Goal: Transaction & Acquisition: Book appointment/travel/reservation

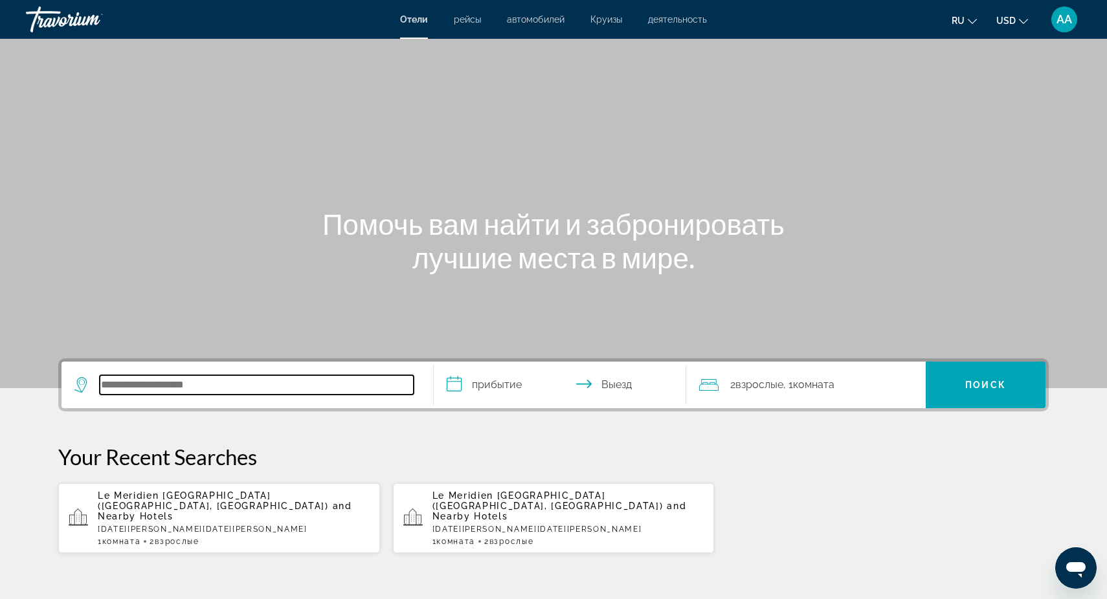
click at [161, 380] on input "Search hotel destination" at bounding box center [257, 384] width 314 height 19
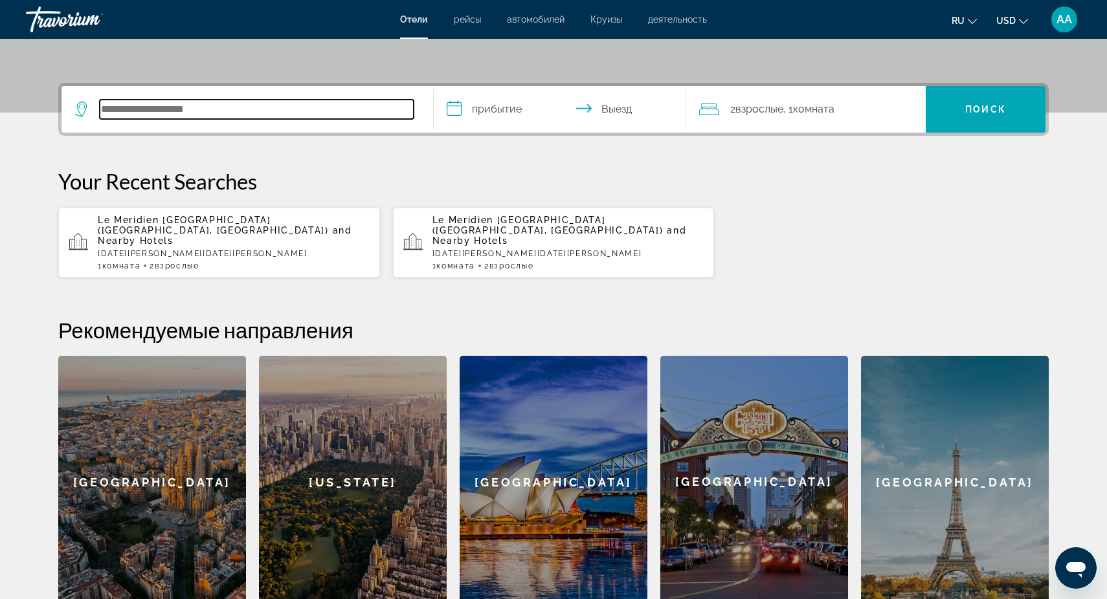
scroll to position [317, 0]
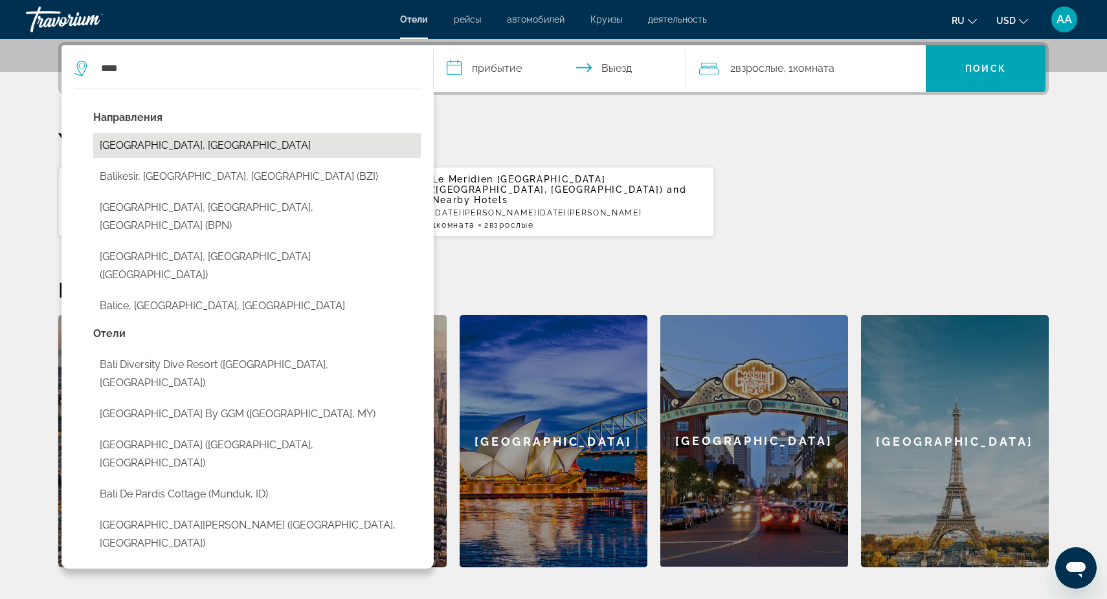
click at [161, 140] on button "[GEOGRAPHIC_DATA], [GEOGRAPHIC_DATA]" at bounding box center [257, 145] width 328 height 25
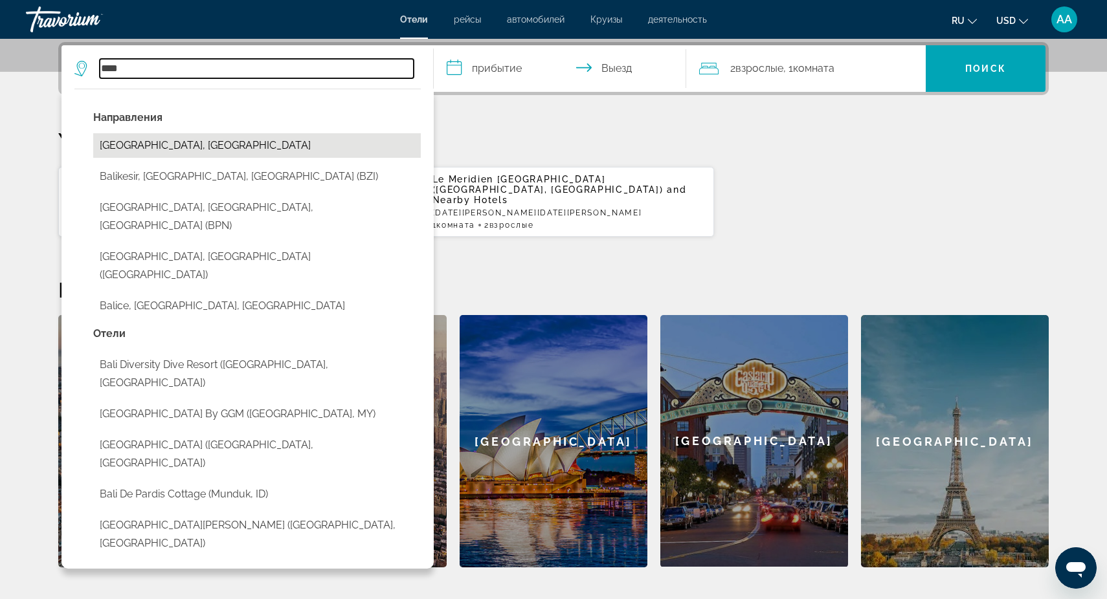
type input "**********"
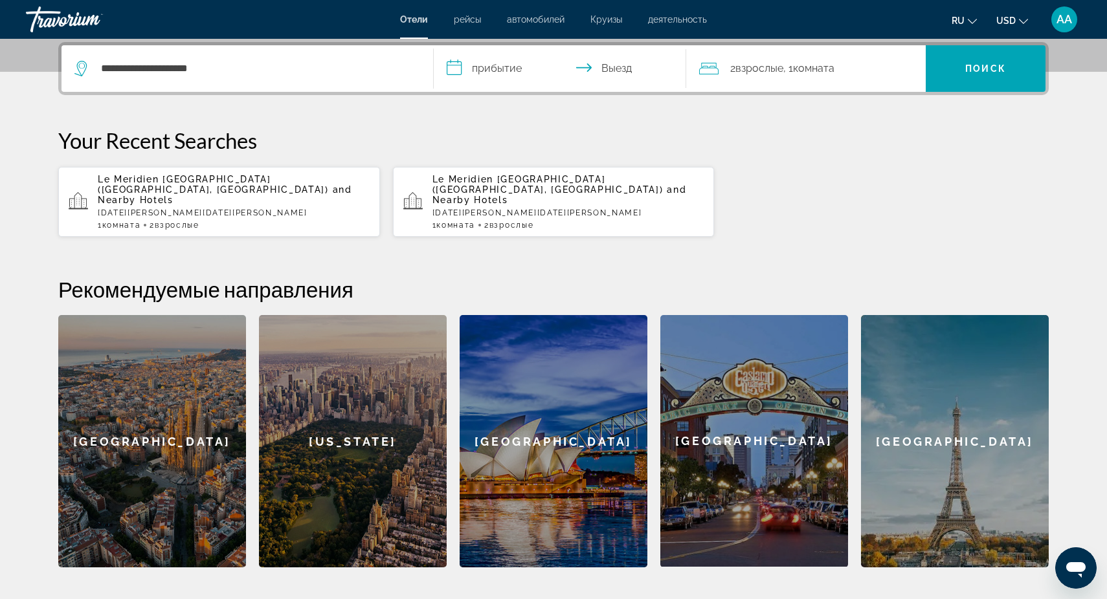
click at [491, 67] on input "**********" at bounding box center [563, 70] width 258 height 50
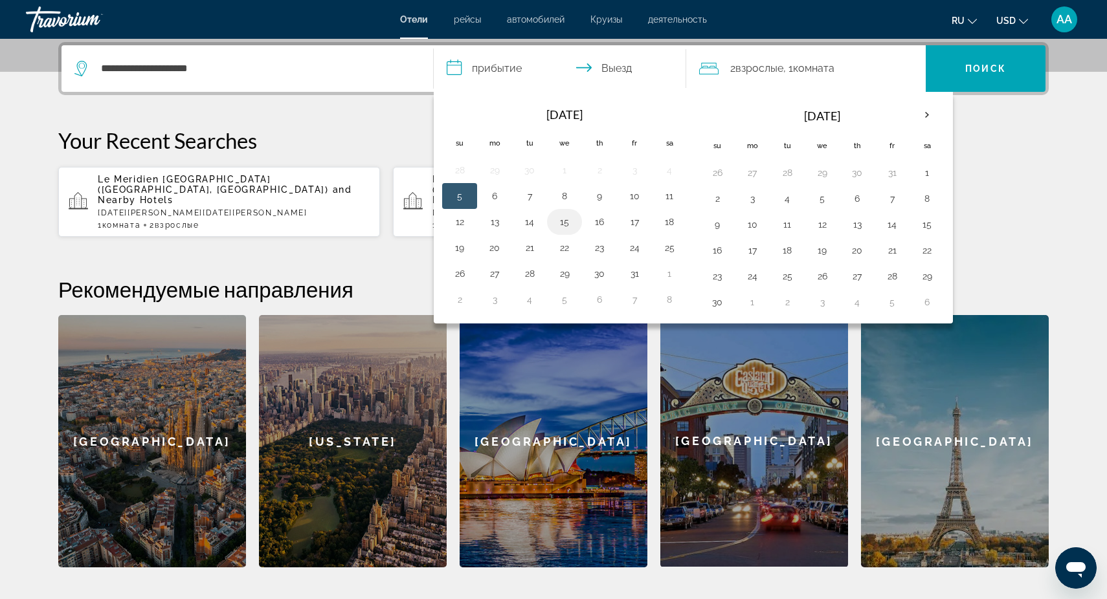
click at [563, 226] on button "15" at bounding box center [564, 222] width 21 height 18
click at [671, 223] on button "18" at bounding box center [669, 222] width 21 height 18
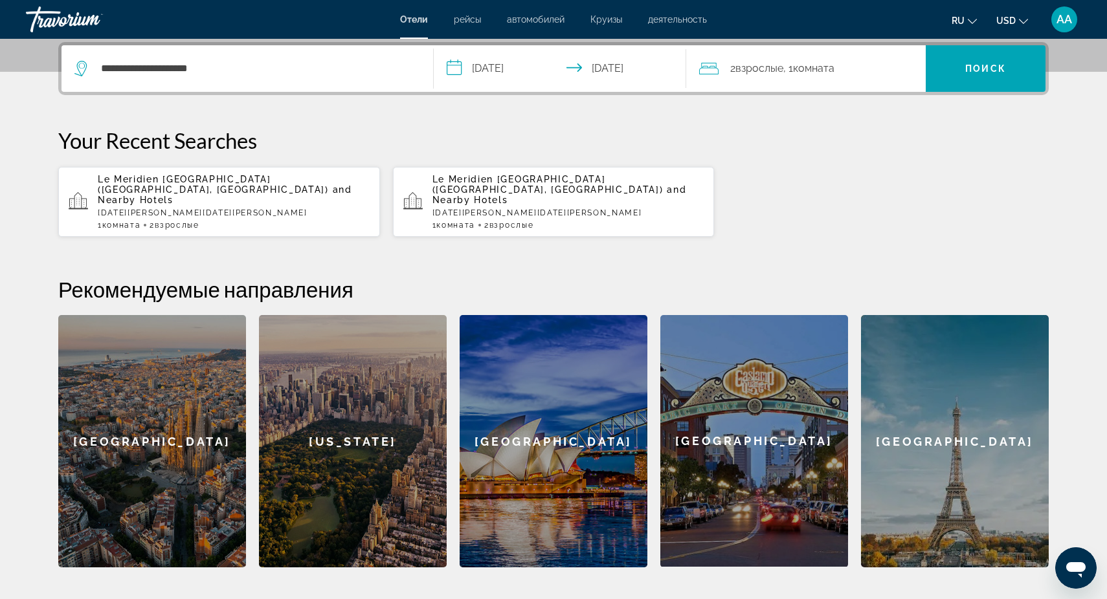
click at [597, 68] on input "**********" at bounding box center [563, 70] width 258 height 50
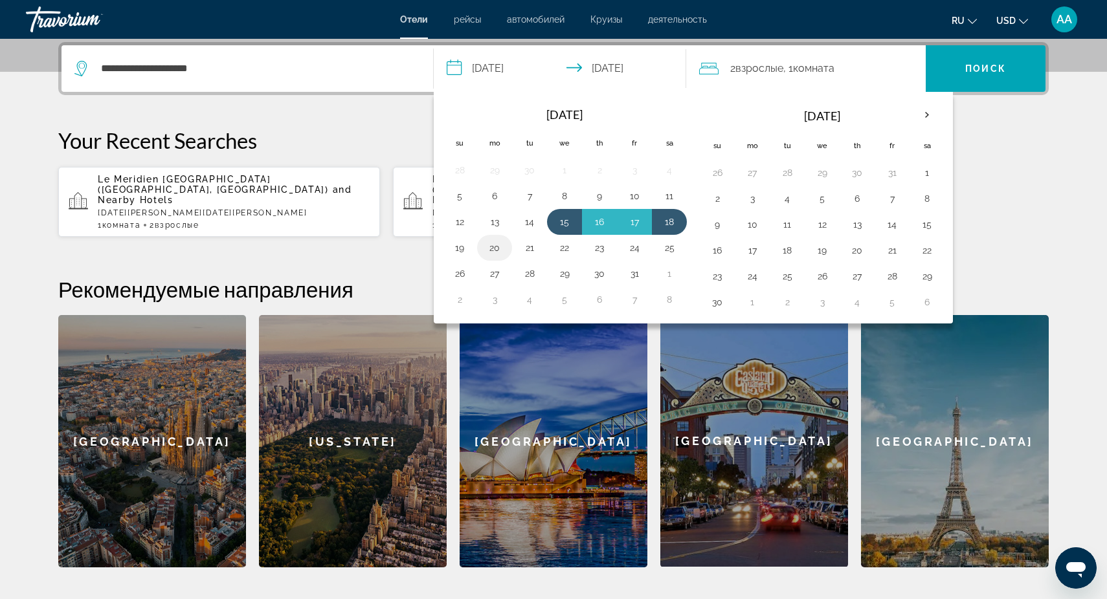
click at [493, 250] on button "20" at bounding box center [494, 248] width 21 height 18
click at [568, 221] on button "15" at bounding box center [564, 222] width 21 height 18
type input "**********"
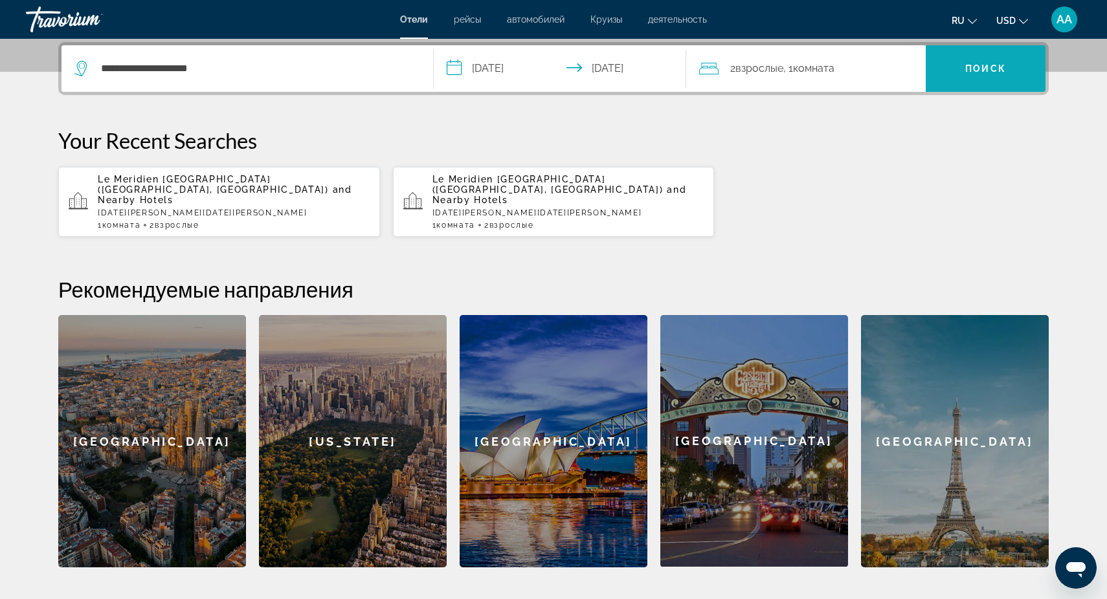
click at [984, 64] on span "Поиск" at bounding box center [985, 68] width 41 height 10
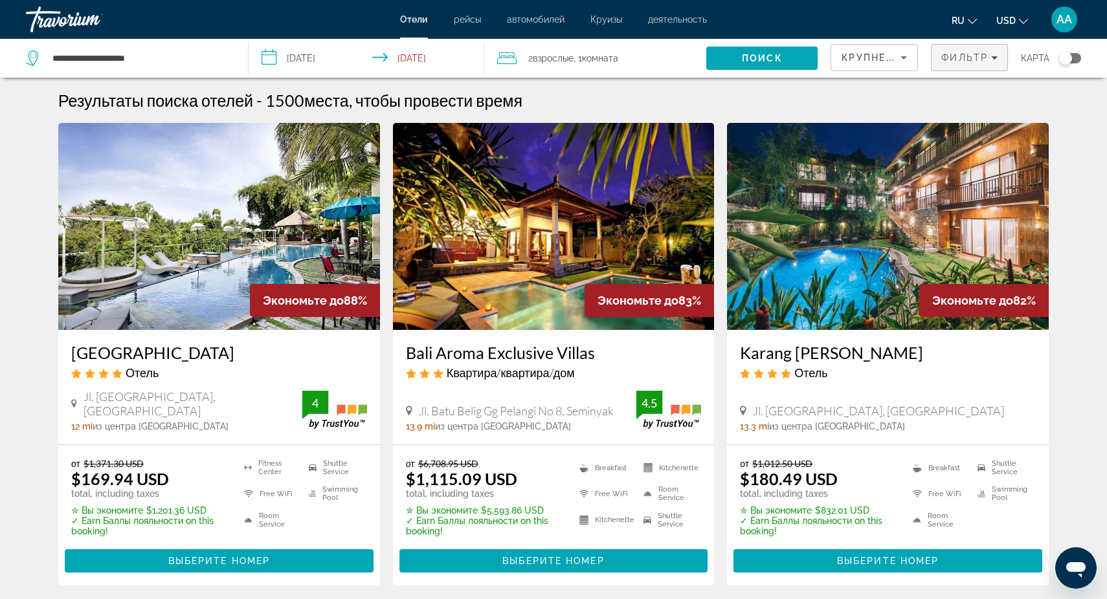
click at [989, 56] on div "Фильтр" at bounding box center [969, 57] width 56 height 10
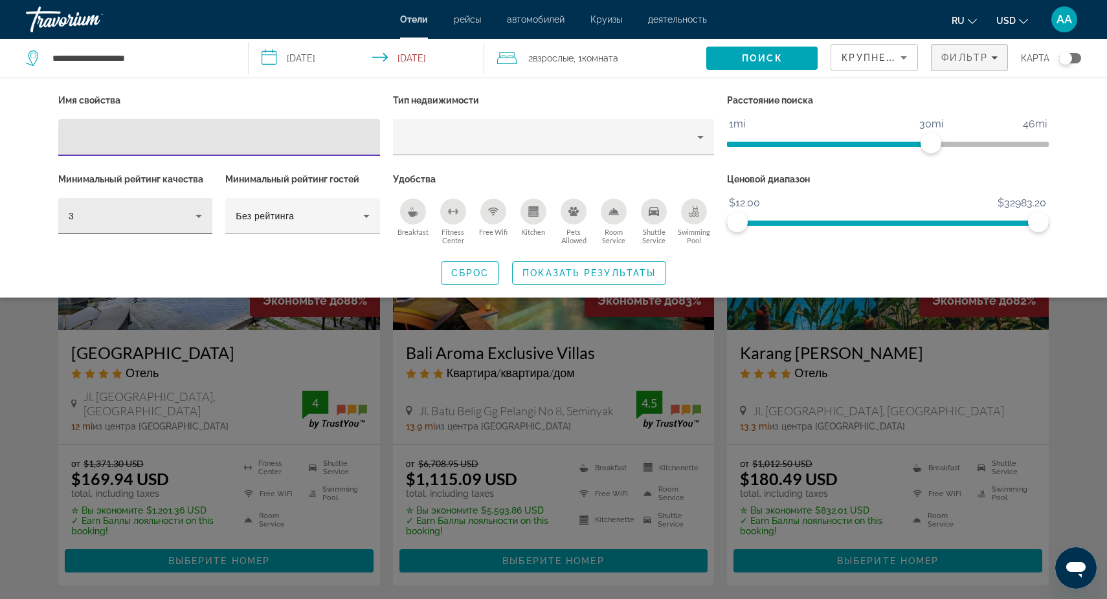
click at [199, 216] on icon "Hotel Filters" at bounding box center [198, 216] width 6 height 3
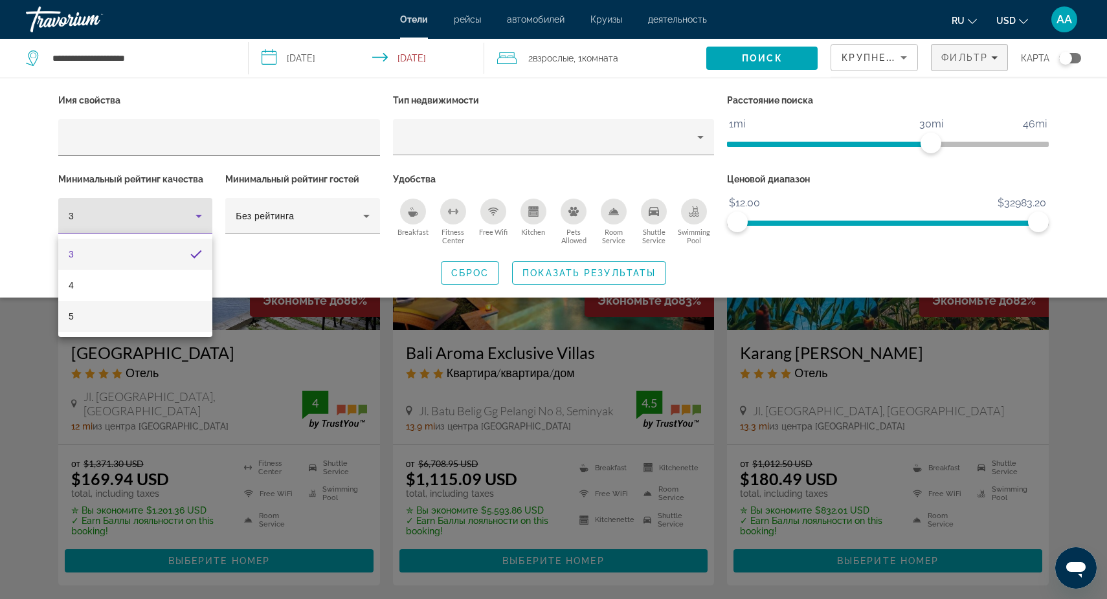
click at [131, 314] on mat-option "5" at bounding box center [135, 316] width 154 height 31
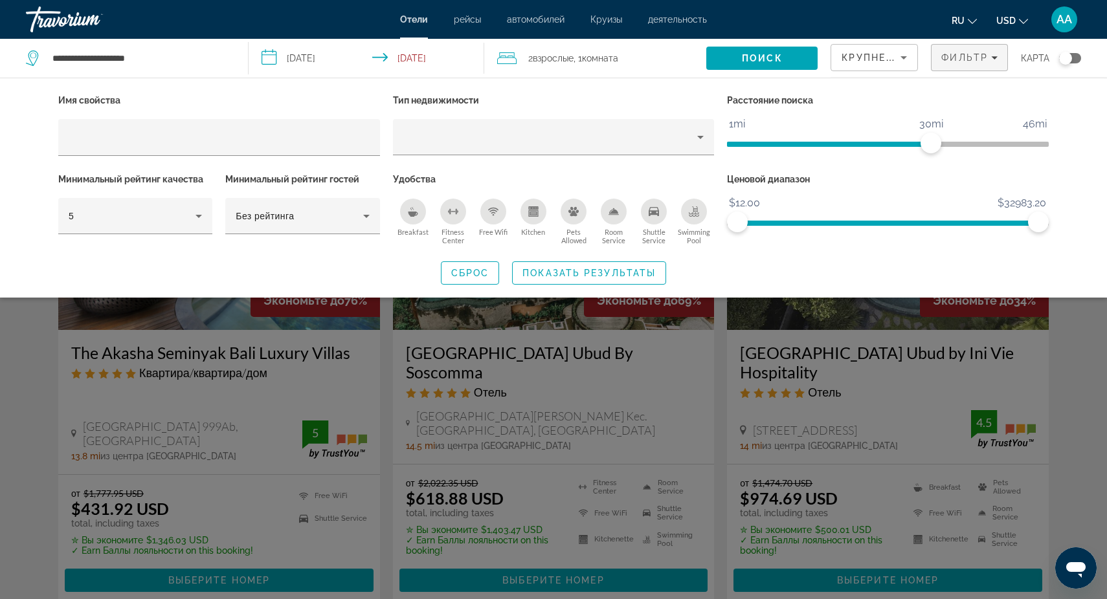
click at [384, 371] on div "Search widget" at bounding box center [553, 396] width 1107 height 405
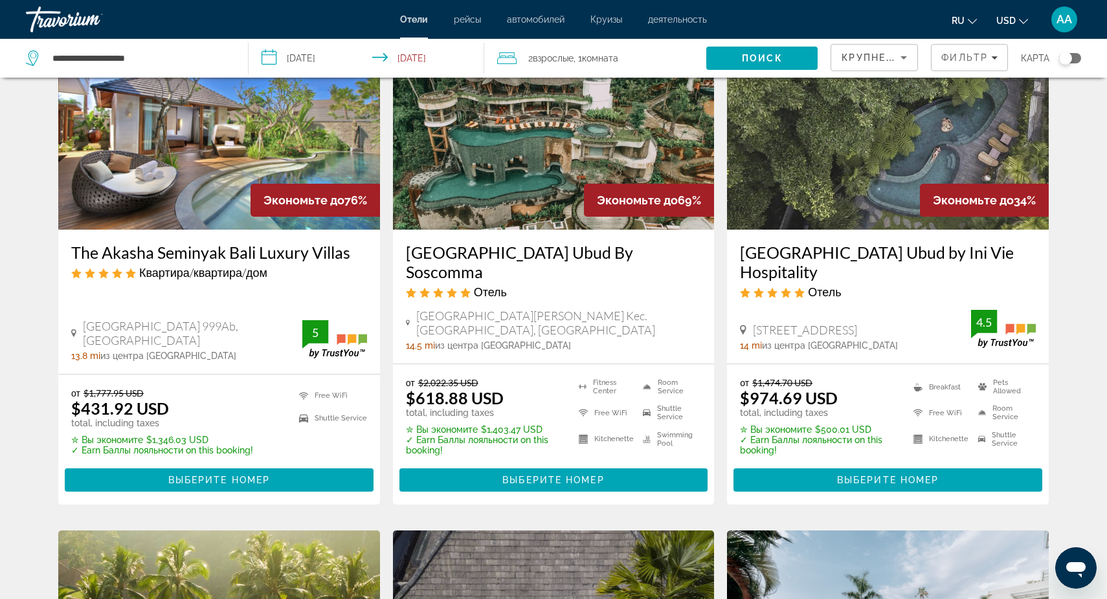
scroll to position [111, 0]
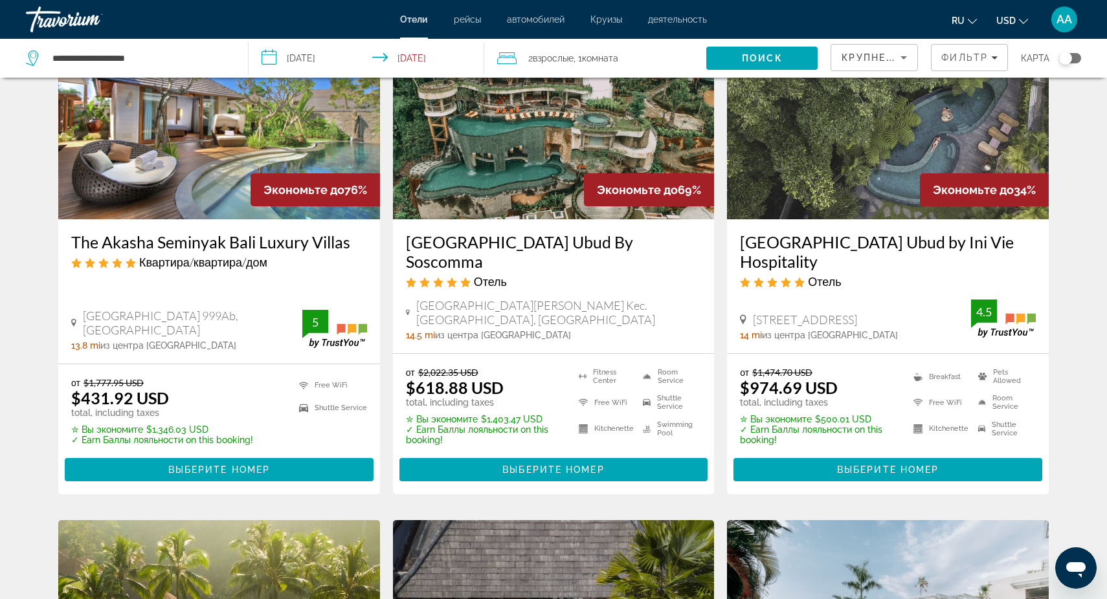
click at [175, 239] on h3 "The Akasha Seminyak Bali Luxury Villas" at bounding box center [219, 241] width 296 height 19
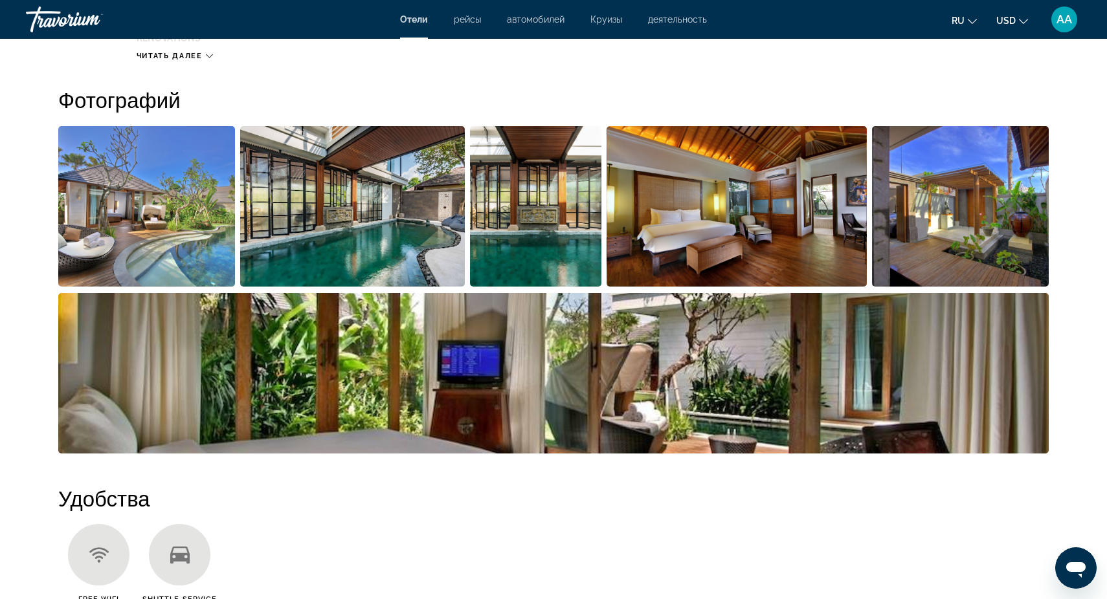
scroll to position [626, 0]
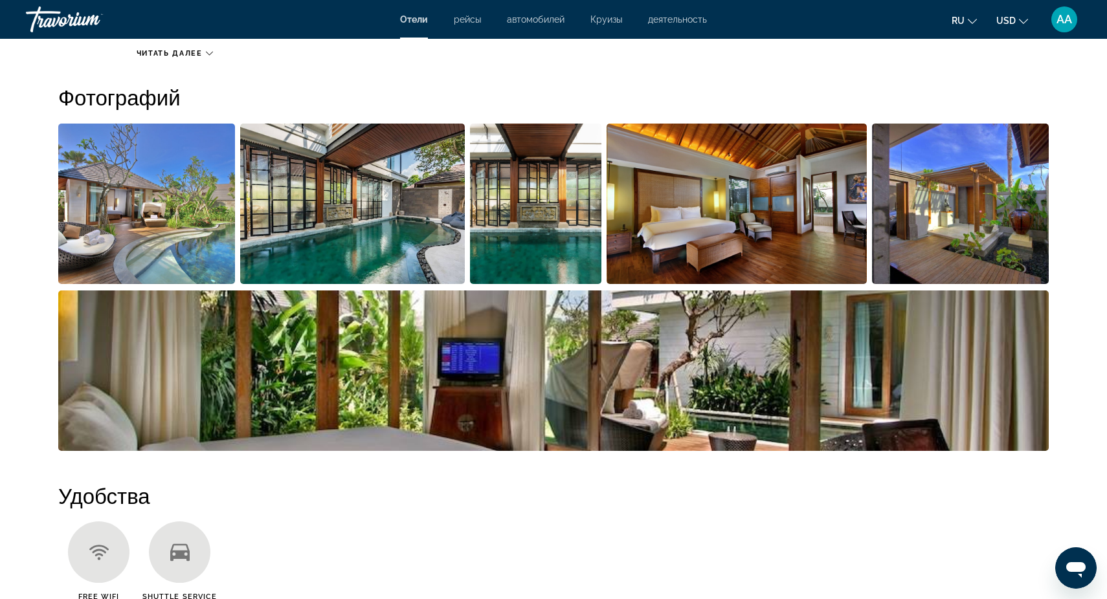
click at [150, 250] on img "Open full-screen image slider" at bounding box center [146, 204] width 177 height 161
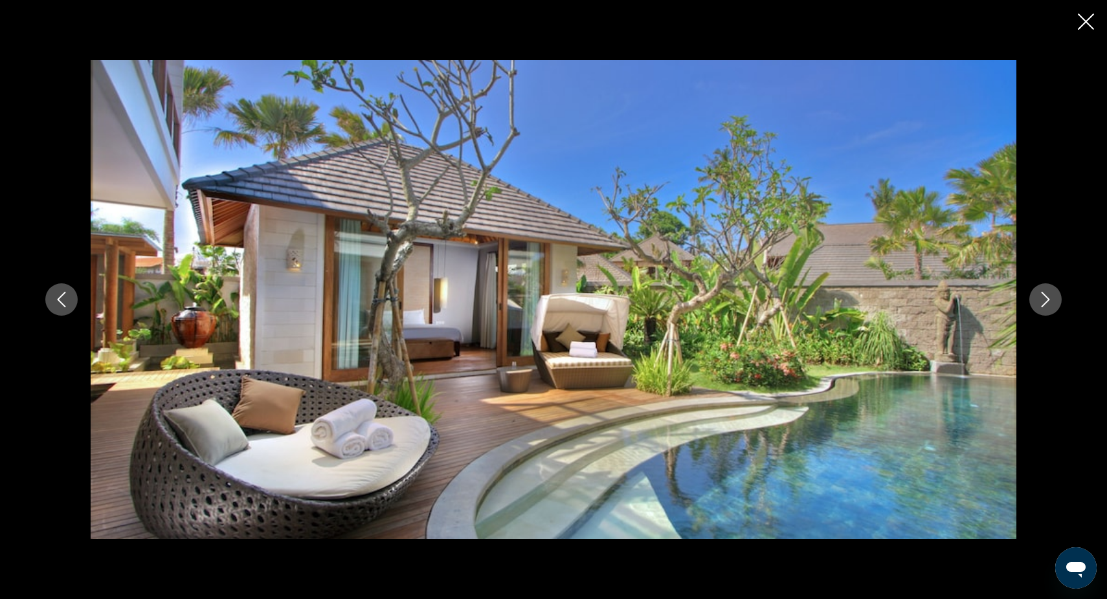
click at [1047, 300] on icon "Next image" at bounding box center [1046, 300] width 16 height 16
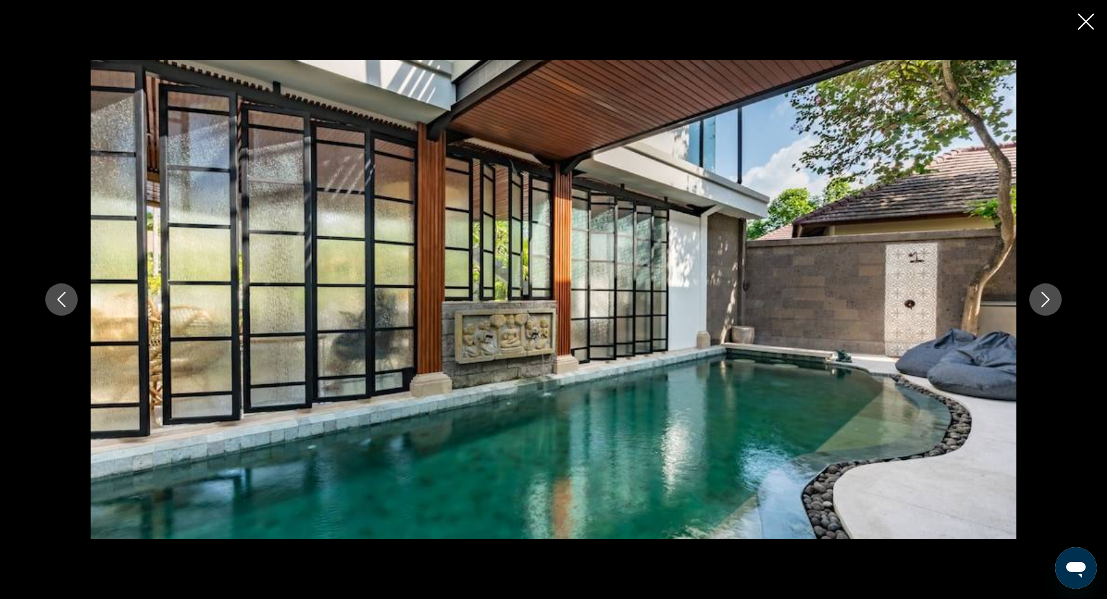
click at [1047, 300] on icon "Next image" at bounding box center [1046, 300] width 16 height 16
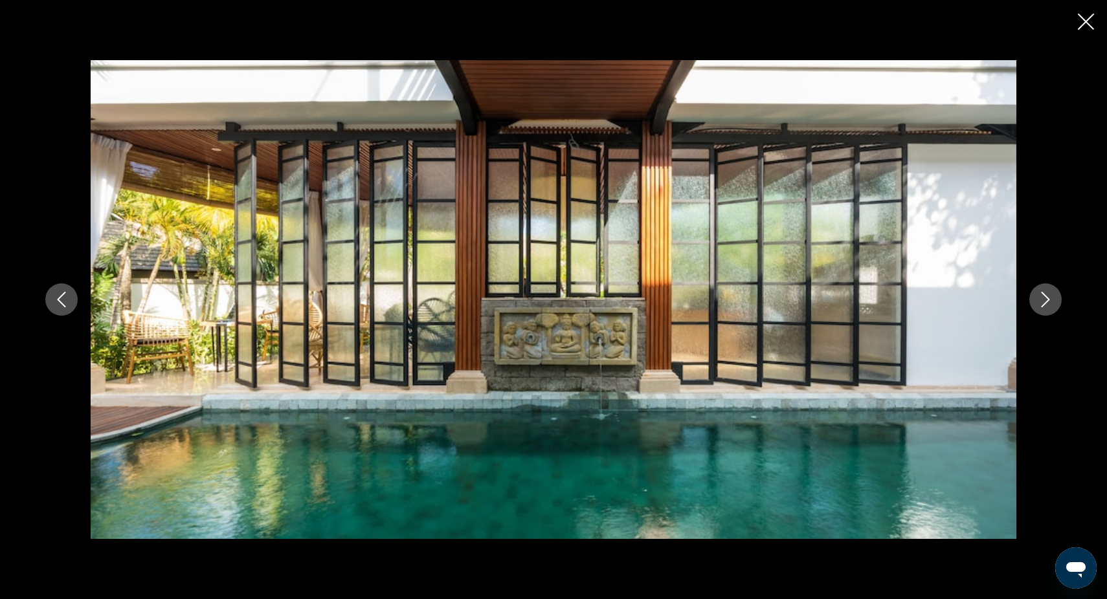
click at [1047, 300] on icon "Next image" at bounding box center [1046, 300] width 16 height 16
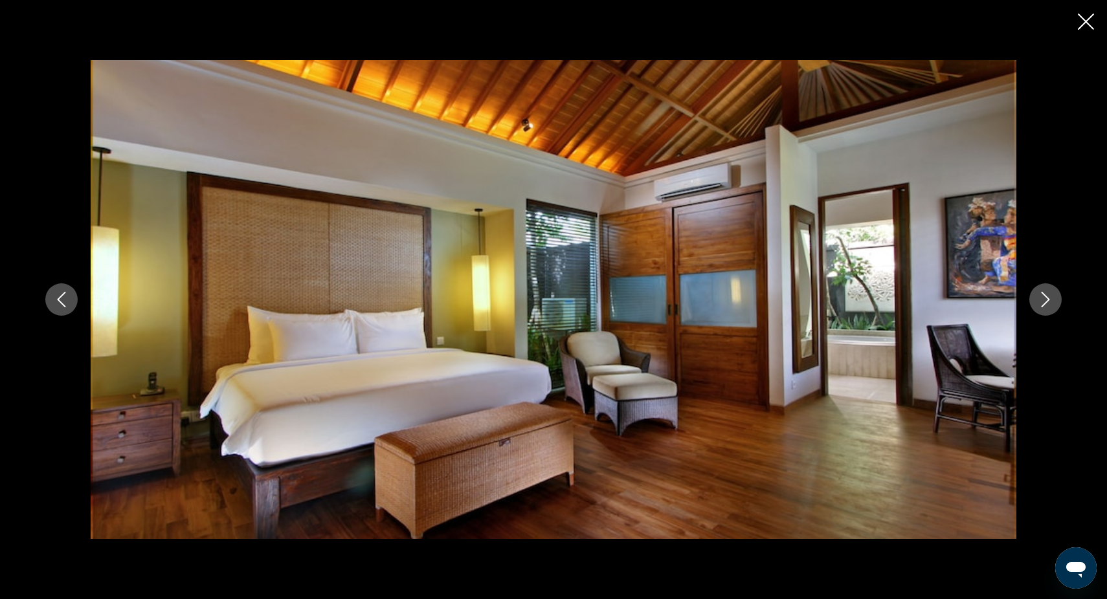
click at [1047, 300] on icon "Next image" at bounding box center [1046, 300] width 16 height 16
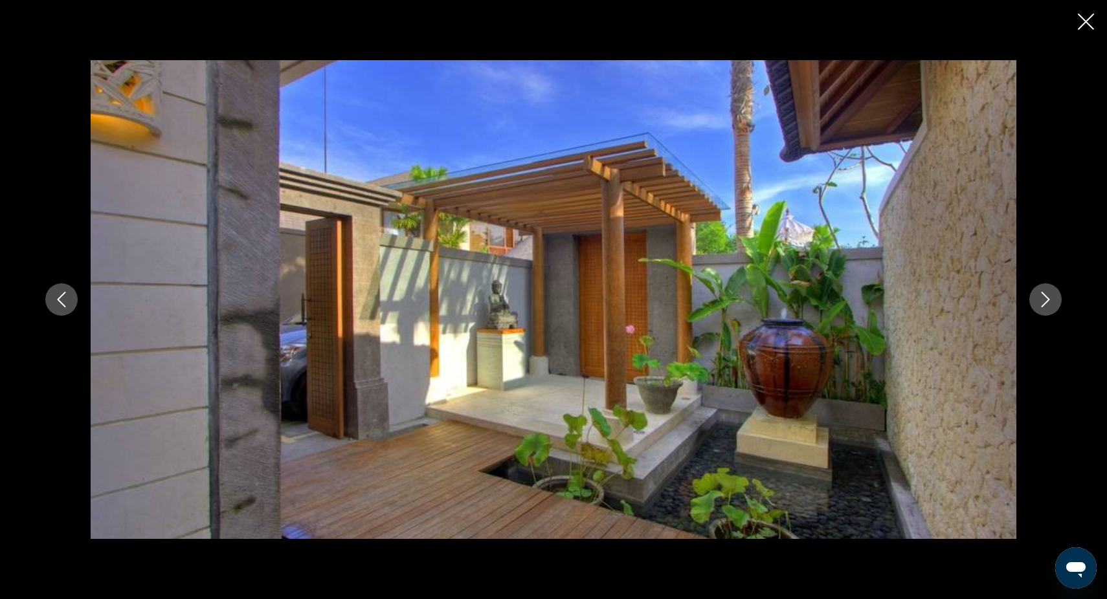
click at [1047, 300] on icon "Next image" at bounding box center [1046, 300] width 16 height 16
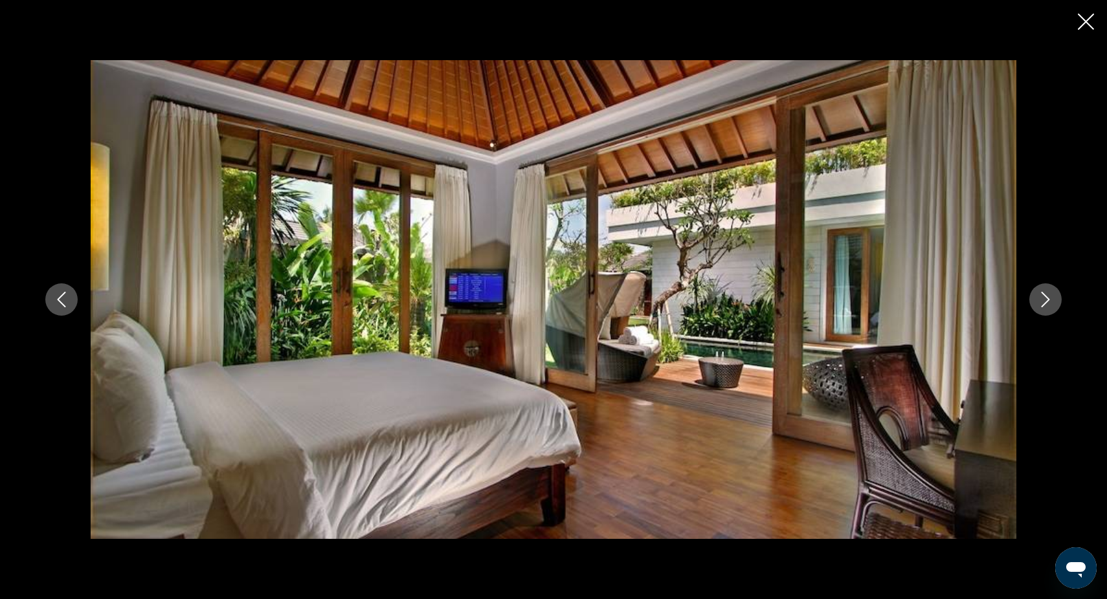
click at [1047, 300] on icon "Next image" at bounding box center [1046, 300] width 16 height 16
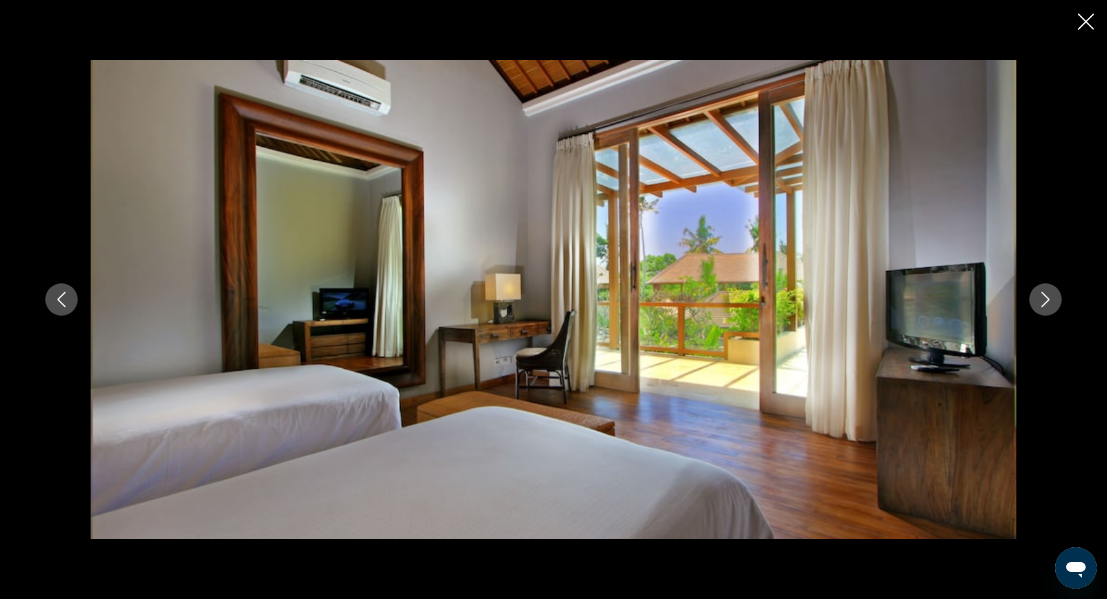
click at [1047, 300] on icon "Next image" at bounding box center [1046, 300] width 16 height 16
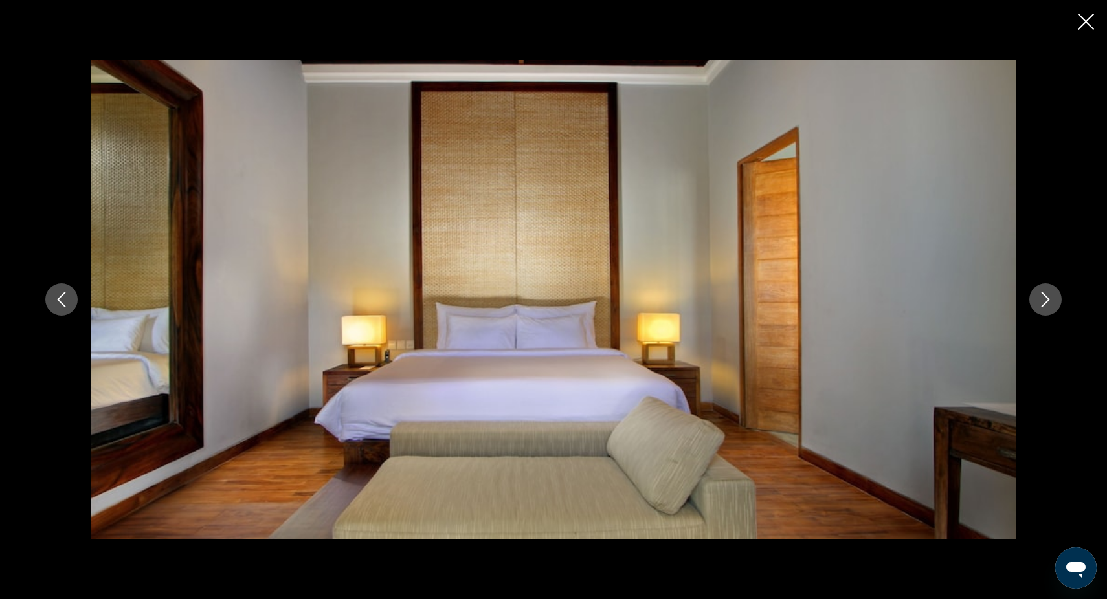
click at [1047, 300] on icon "Next image" at bounding box center [1046, 300] width 16 height 16
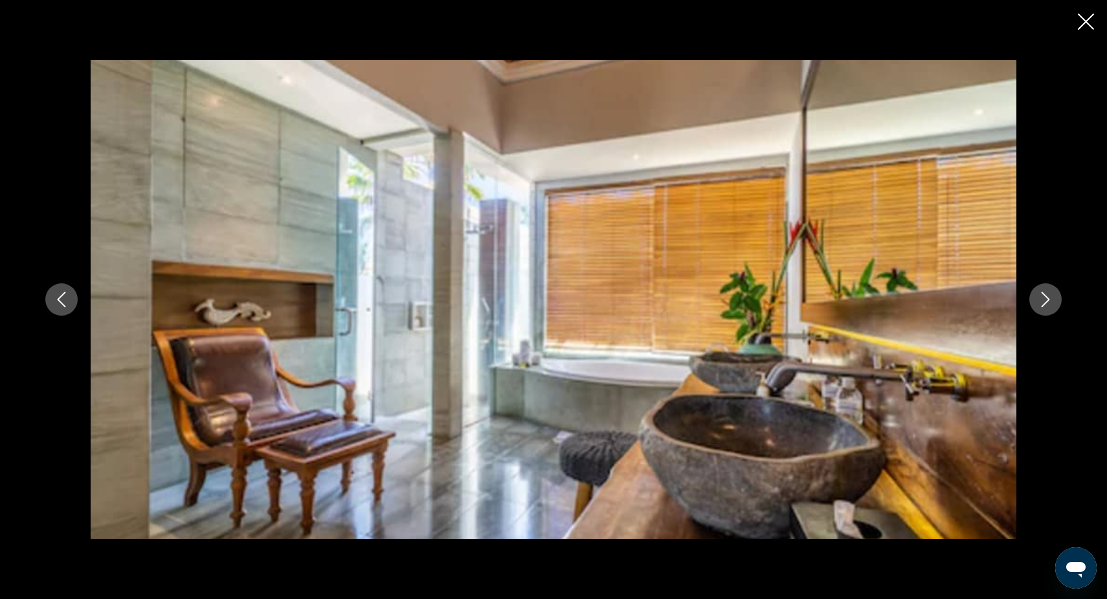
click at [1047, 300] on icon "Next image" at bounding box center [1045, 300] width 8 height 16
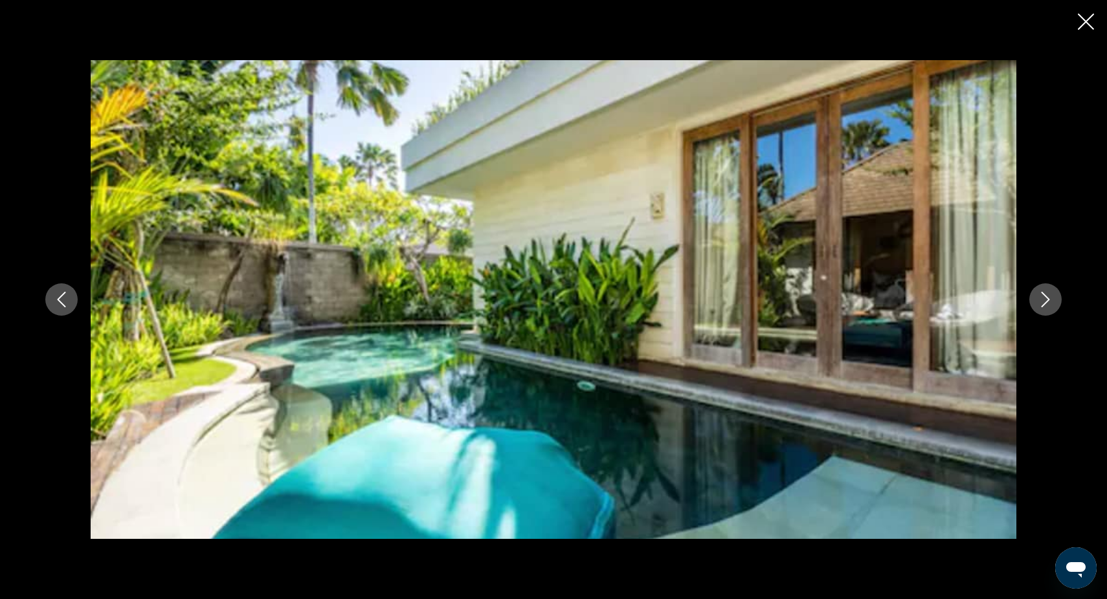
click at [1047, 300] on icon "Next image" at bounding box center [1045, 300] width 8 height 16
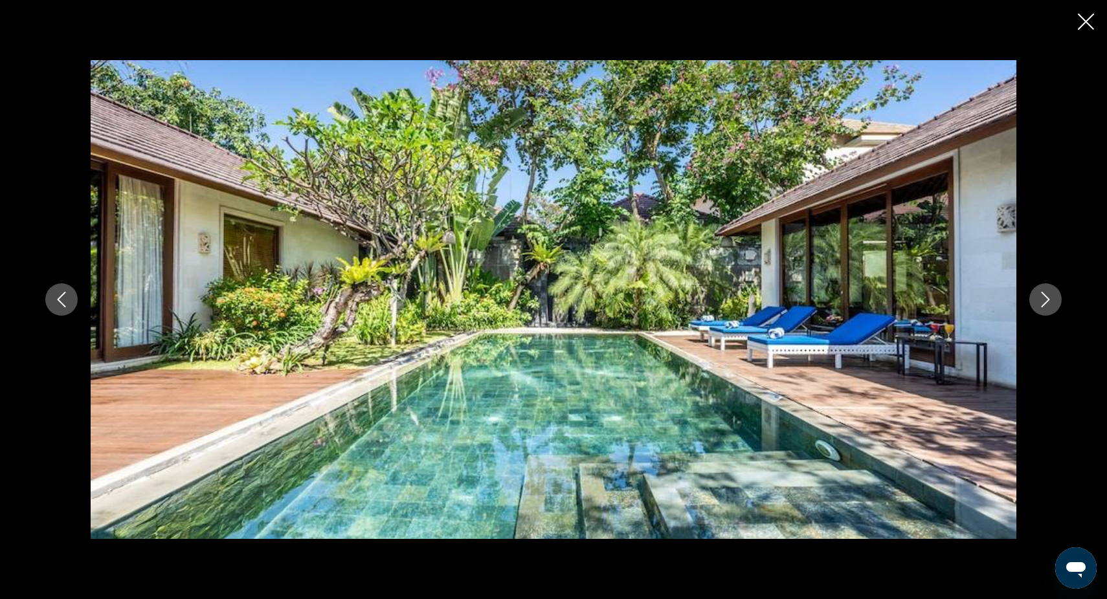
click at [1047, 300] on icon "Next image" at bounding box center [1045, 300] width 8 height 16
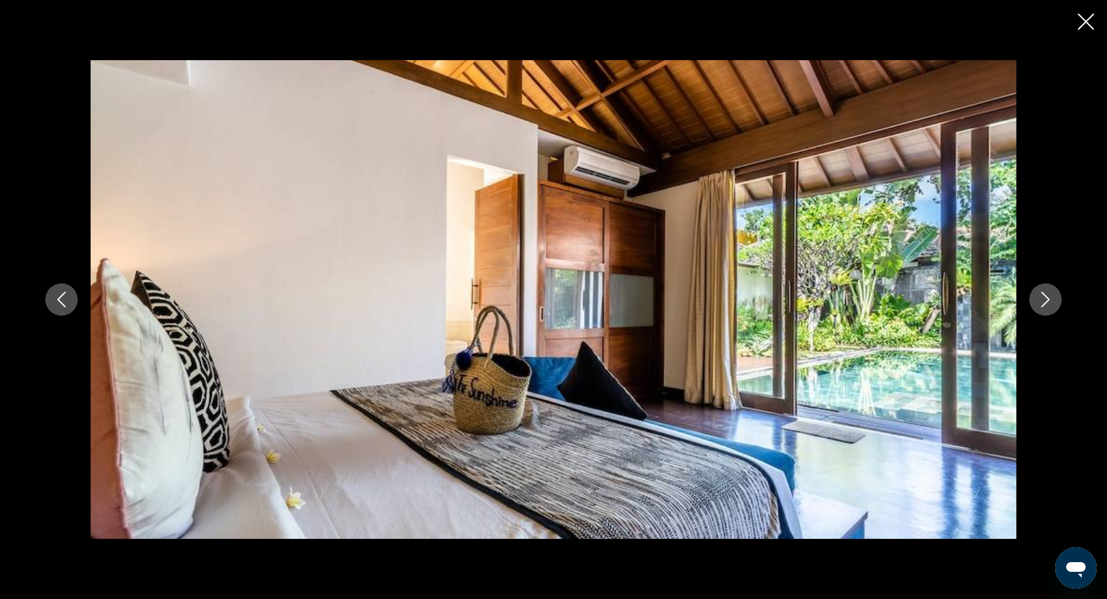
click at [1047, 300] on icon "Next image" at bounding box center [1045, 300] width 8 height 16
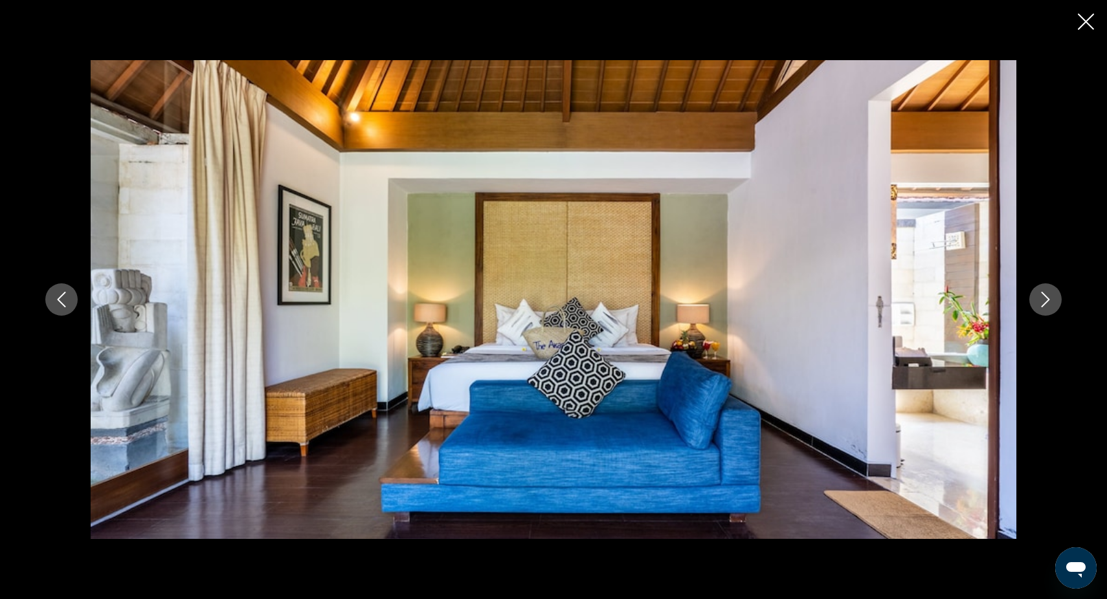
click at [1047, 300] on icon "Next image" at bounding box center [1045, 300] width 8 height 16
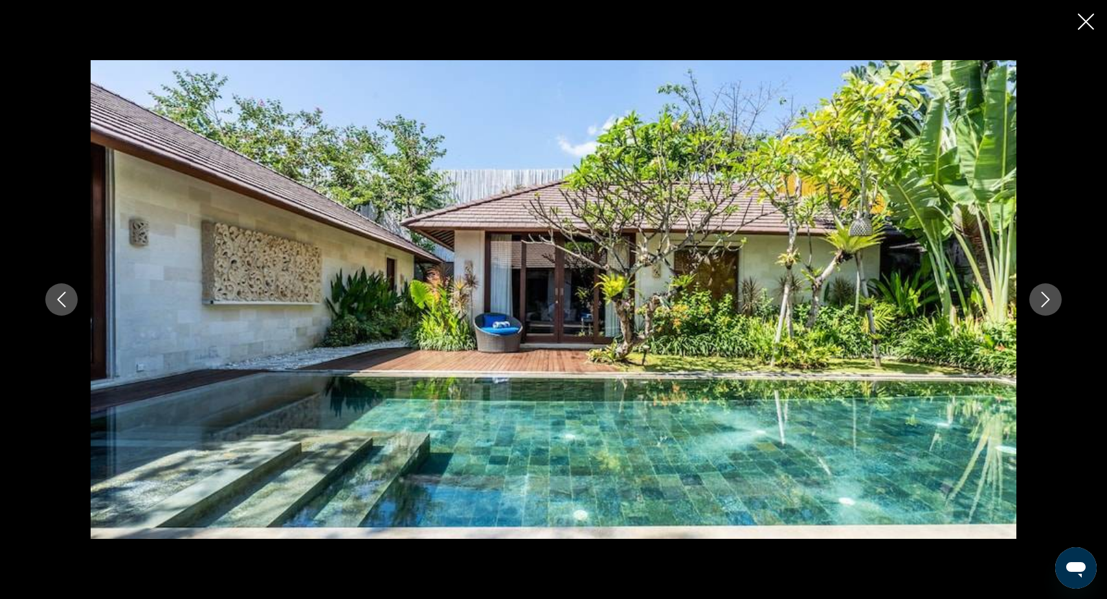
click at [1047, 300] on icon "Next image" at bounding box center [1045, 300] width 8 height 16
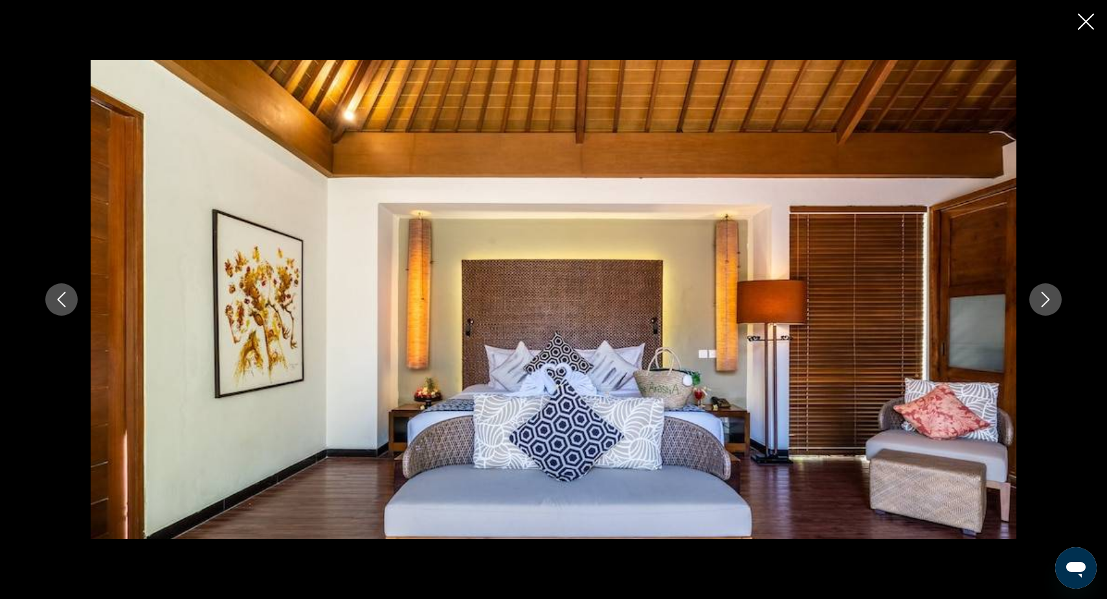
click at [1047, 300] on icon "Next image" at bounding box center [1045, 300] width 8 height 16
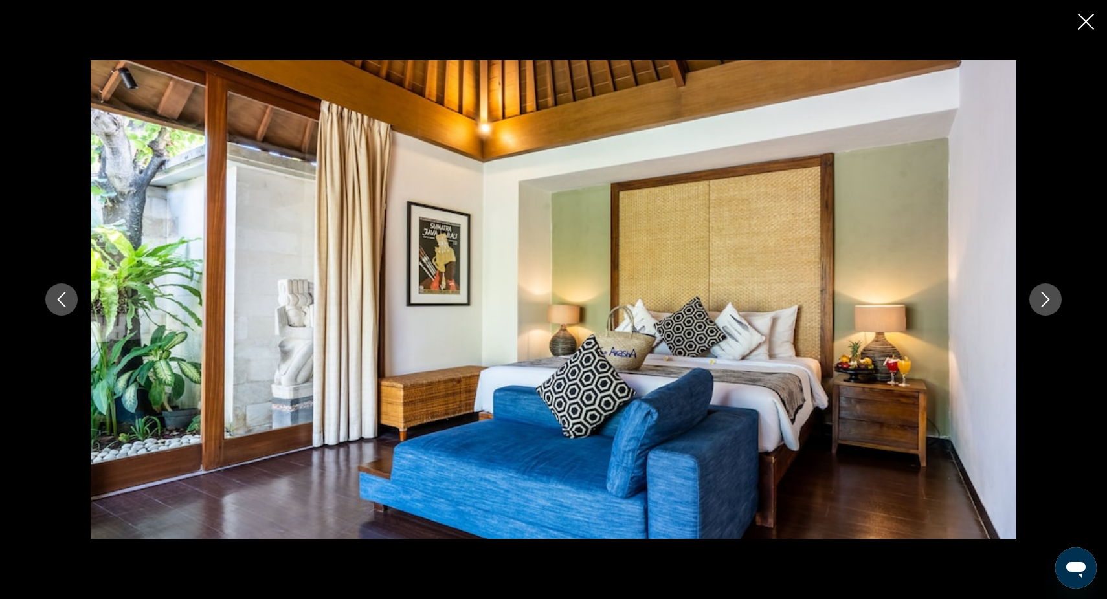
click at [1047, 300] on icon "Next image" at bounding box center [1045, 300] width 8 height 16
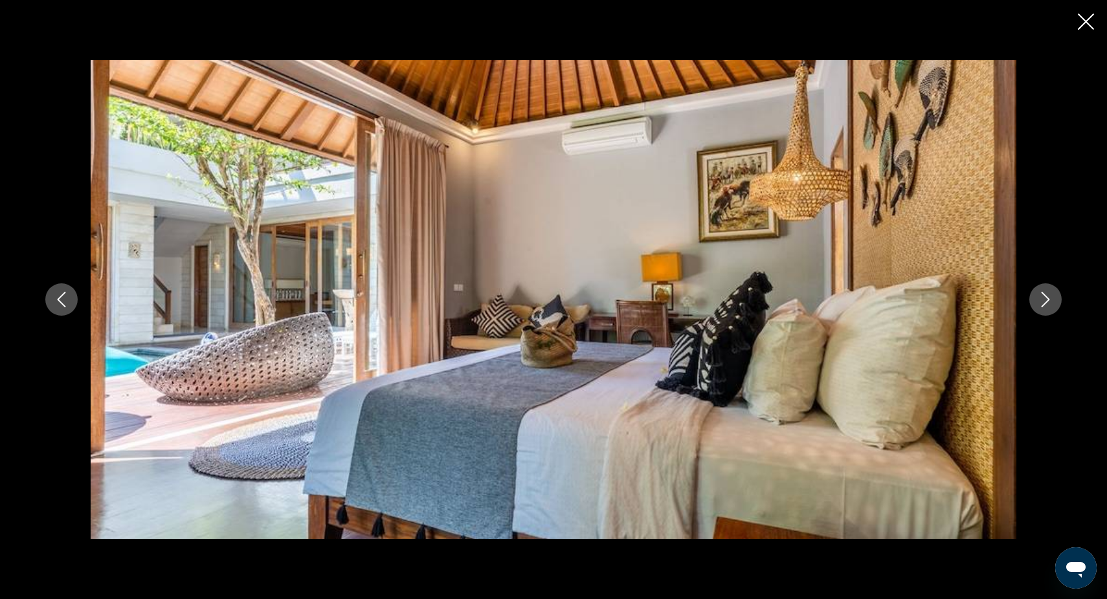
click at [1047, 300] on icon "Next image" at bounding box center [1045, 300] width 8 height 16
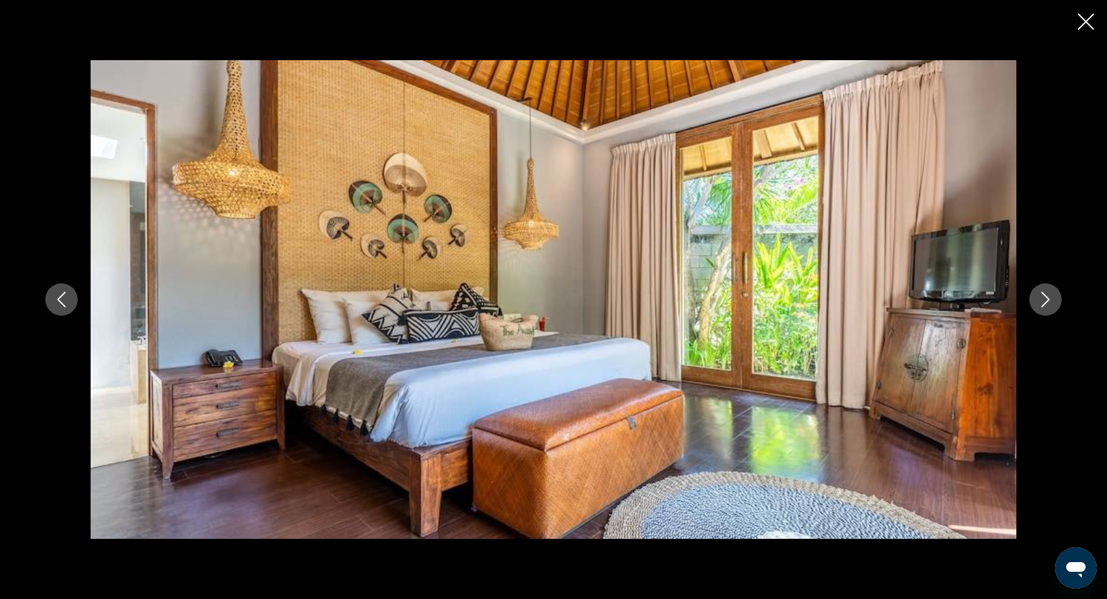
click at [1047, 300] on icon "Next image" at bounding box center [1045, 300] width 8 height 16
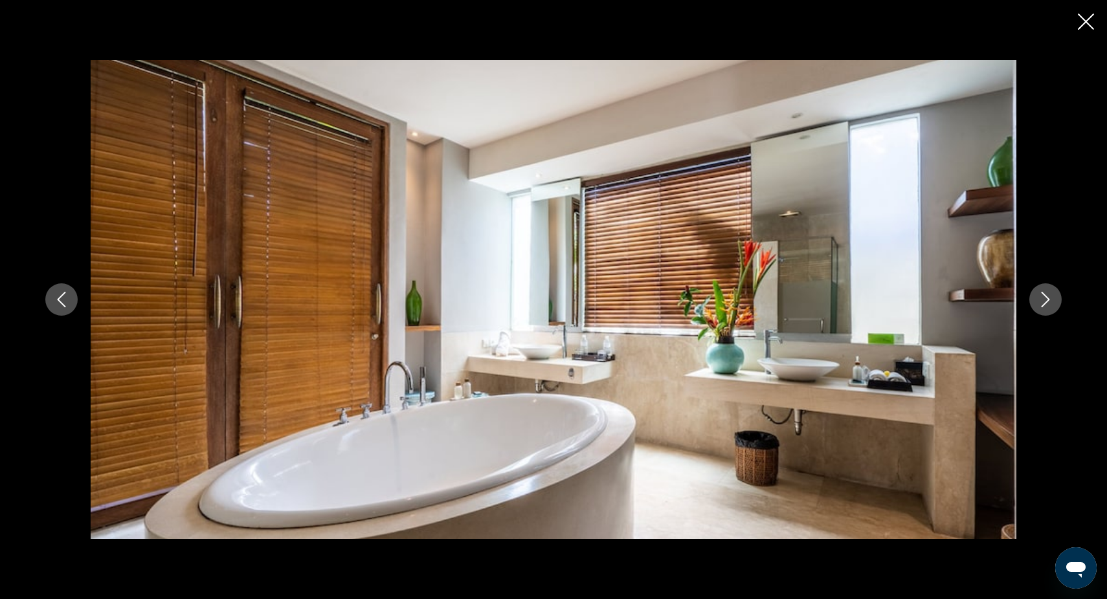
click at [1047, 300] on icon "Next image" at bounding box center [1045, 300] width 8 height 16
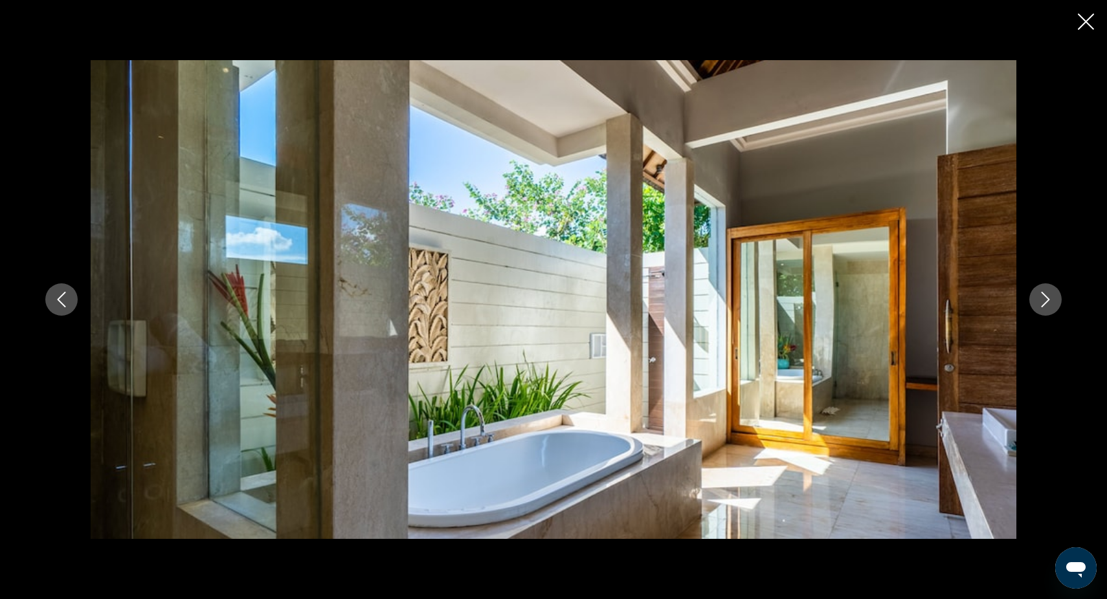
click at [1047, 301] on icon "Next image" at bounding box center [1045, 300] width 8 height 16
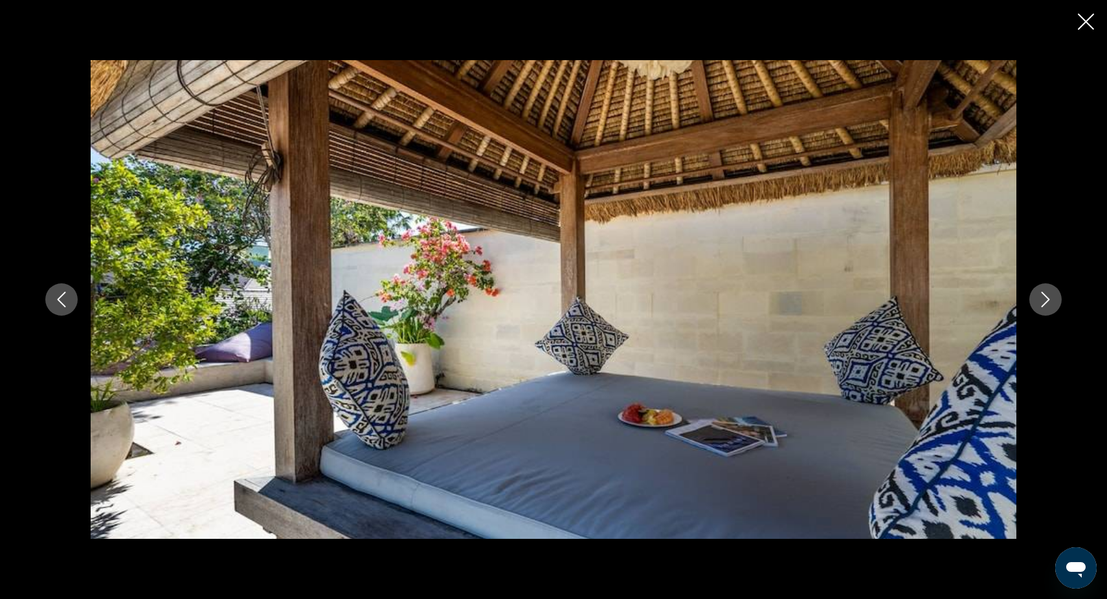
click at [1047, 301] on icon "Next image" at bounding box center [1045, 300] width 8 height 16
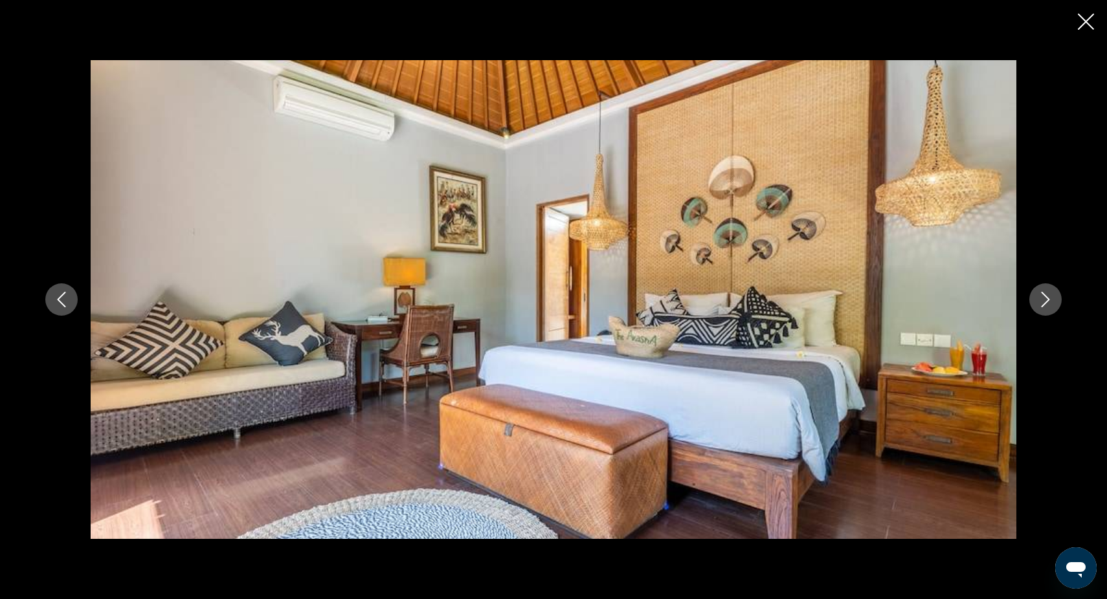
click at [1047, 301] on icon "Next image" at bounding box center [1045, 300] width 8 height 16
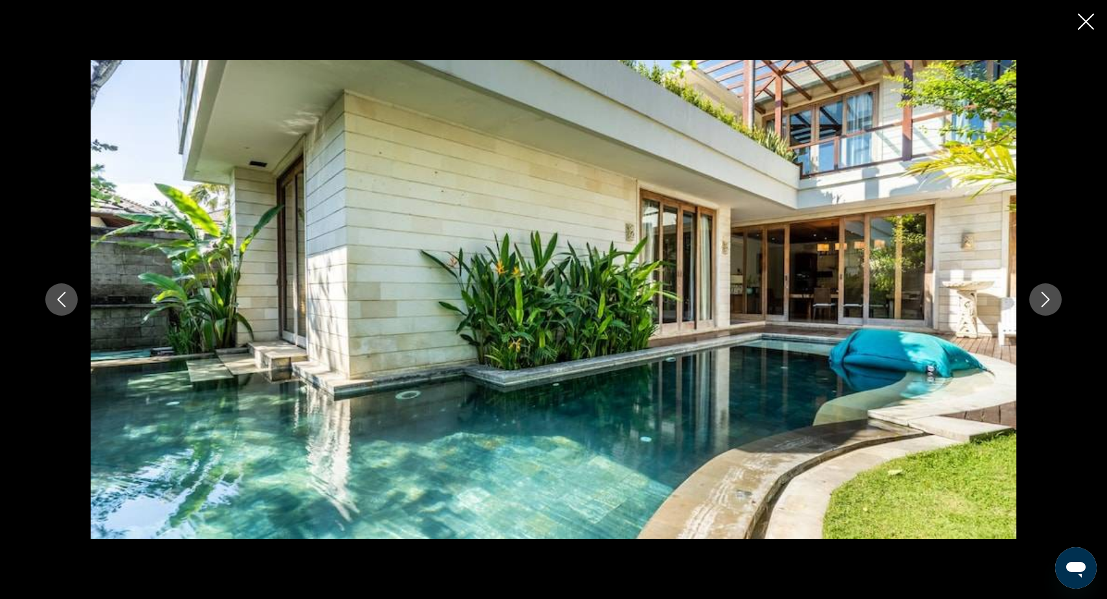
click at [1047, 301] on icon "Next image" at bounding box center [1045, 300] width 8 height 16
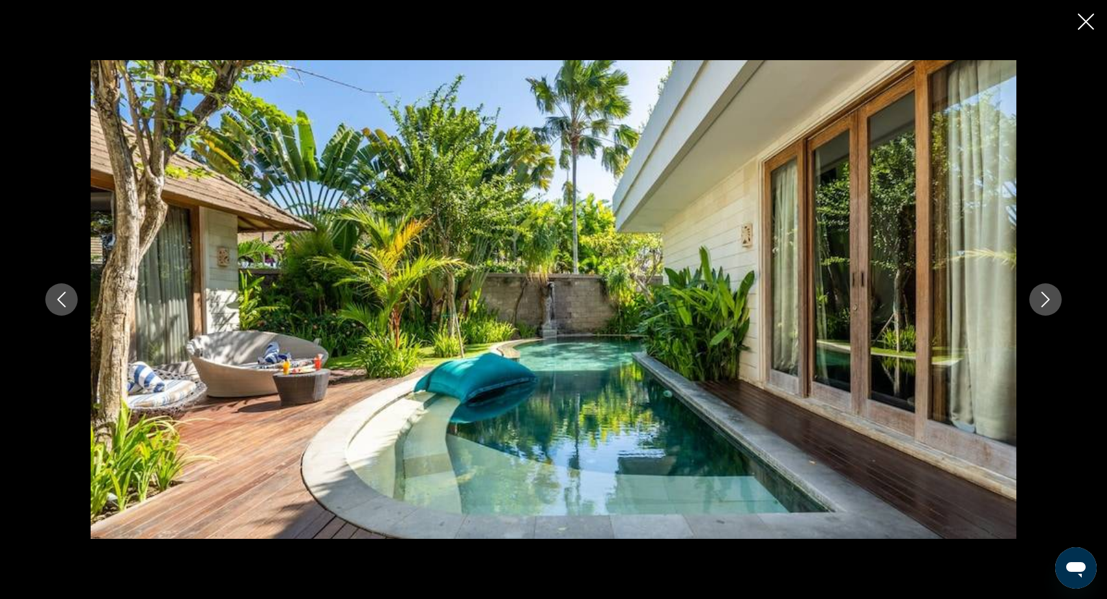
click at [1047, 301] on icon "Next image" at bounding box center [1045, 300] width 8 height 16
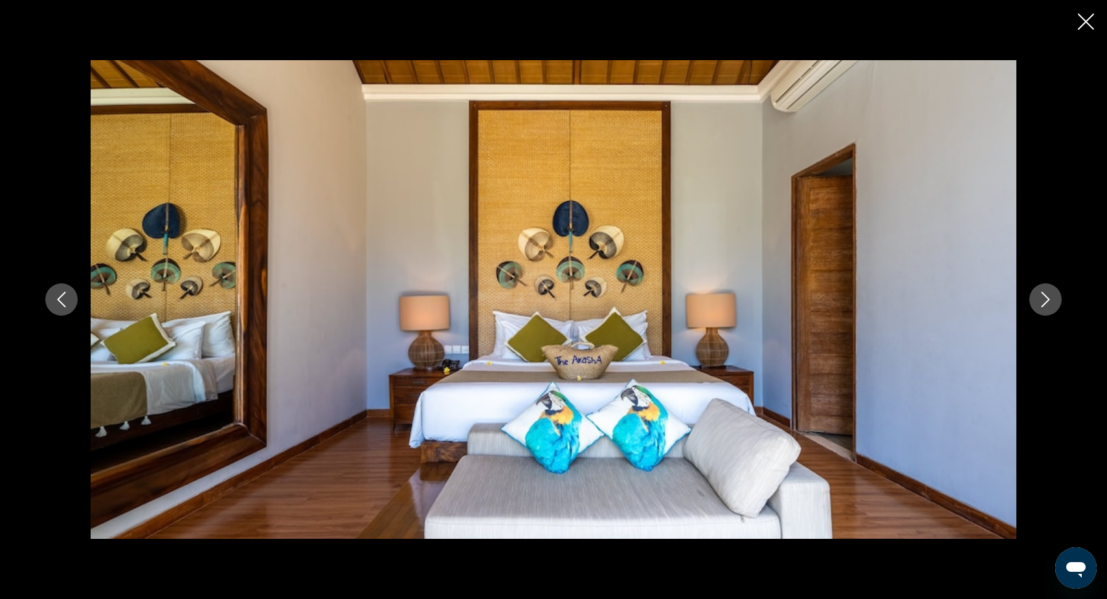
click at [62, 302] on icon "Previous image" at bounding box center [62, 300] width 16 height 16
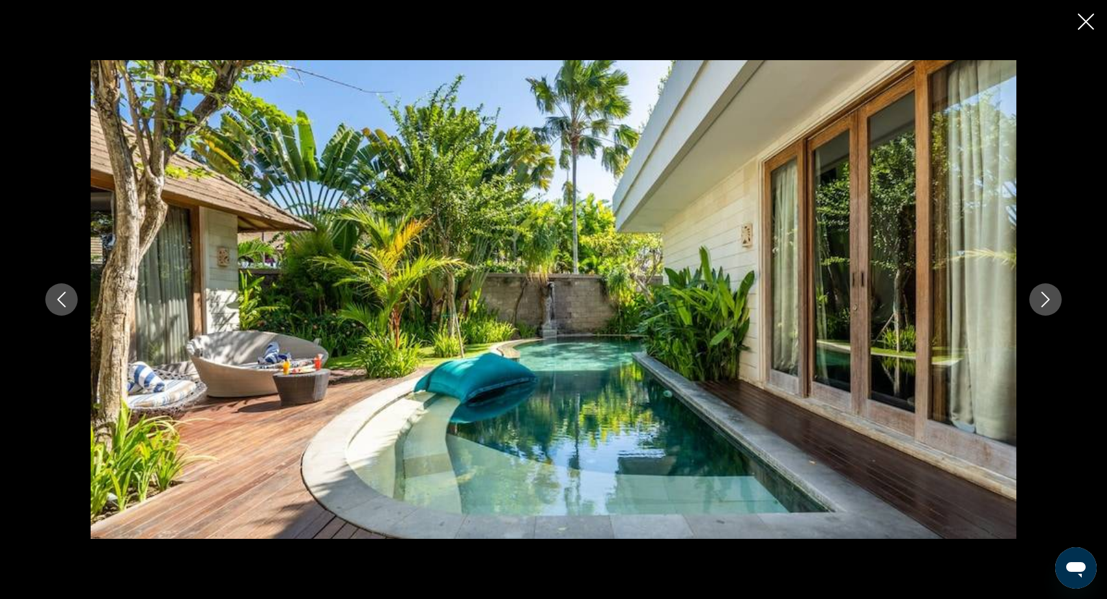
click at [1048, 296] on icon "Next image" at bounding box center [1046, 300] width 16 height 16
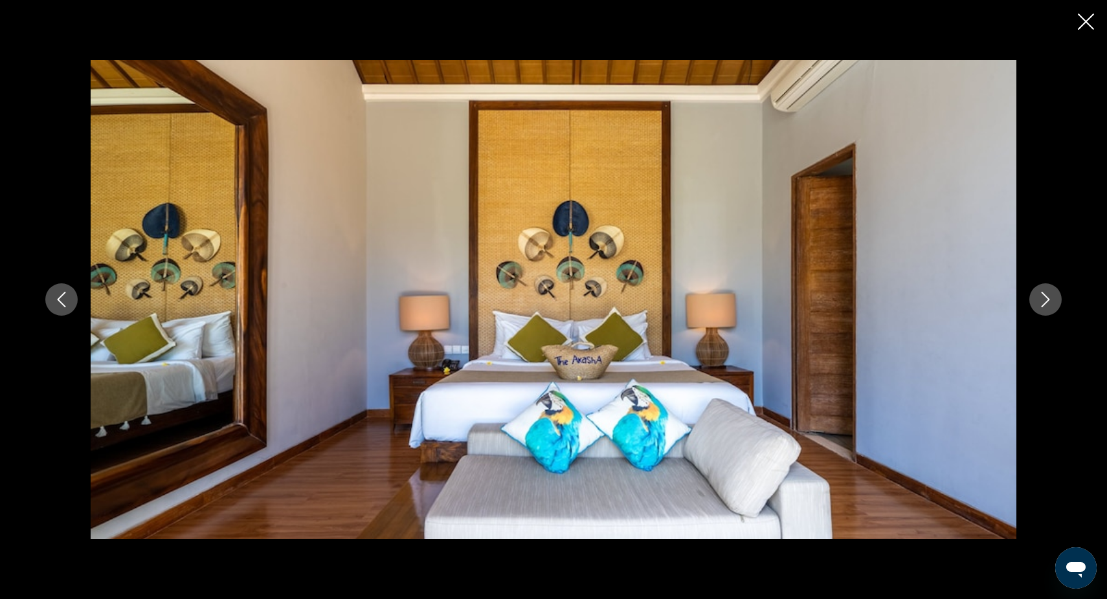
click at [1047, 297] on icon "Next image" at bounding box center [1045, 300] width 8 height 16
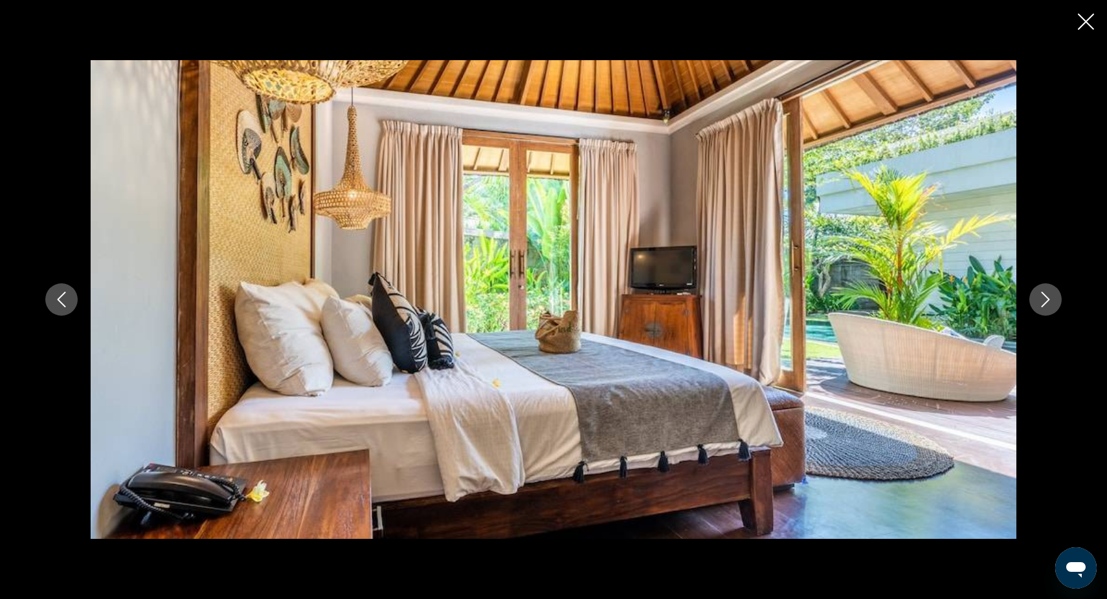
click at [1047, 297] on icon "Next image" at bounding box center [1045, 300] width 8 height 16
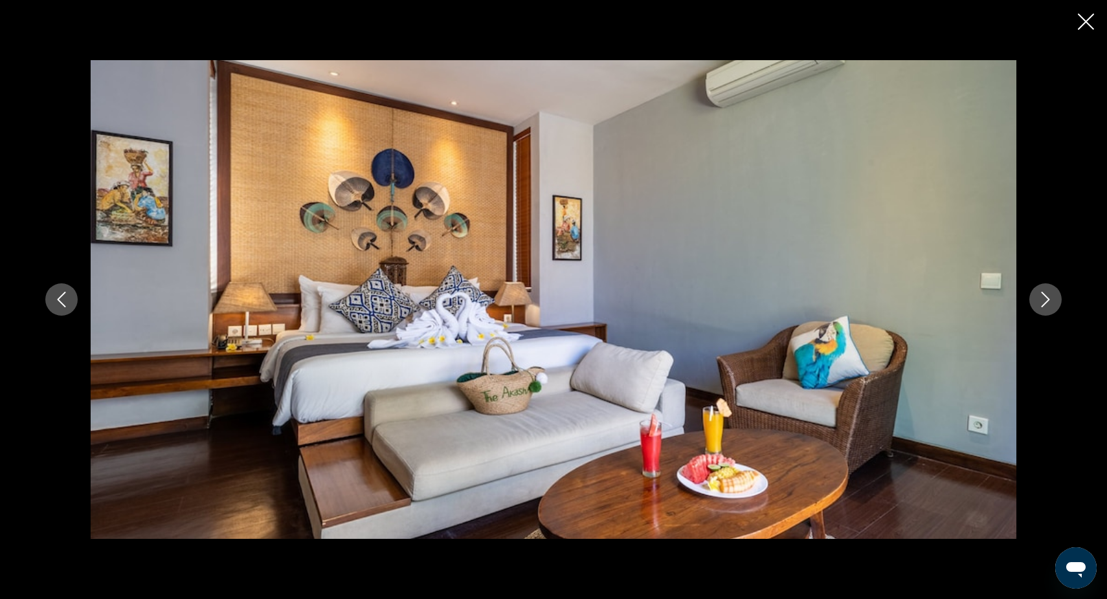
click at [1047, 297] on icon "Next image" at bounding box center [1045, 300] width 8 height 16
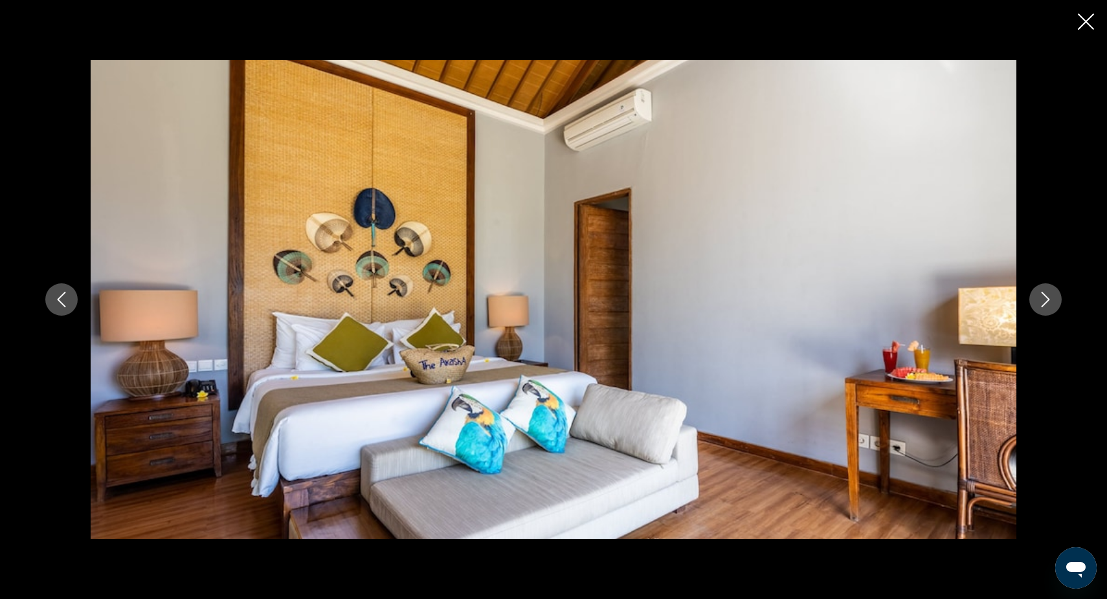
click at [1047, 298] on icon "Next image" at bounding box center [1045, 300] width 8 height 16
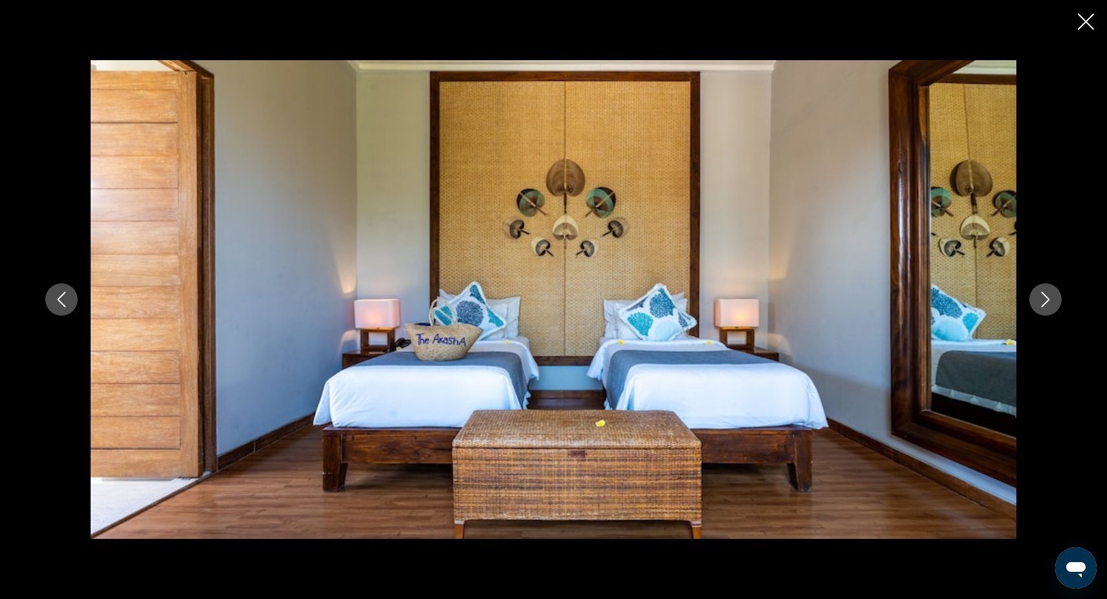
click at [1047, 298] on icon "Next image" at bounding box center [1045, 300] width 8 height 16
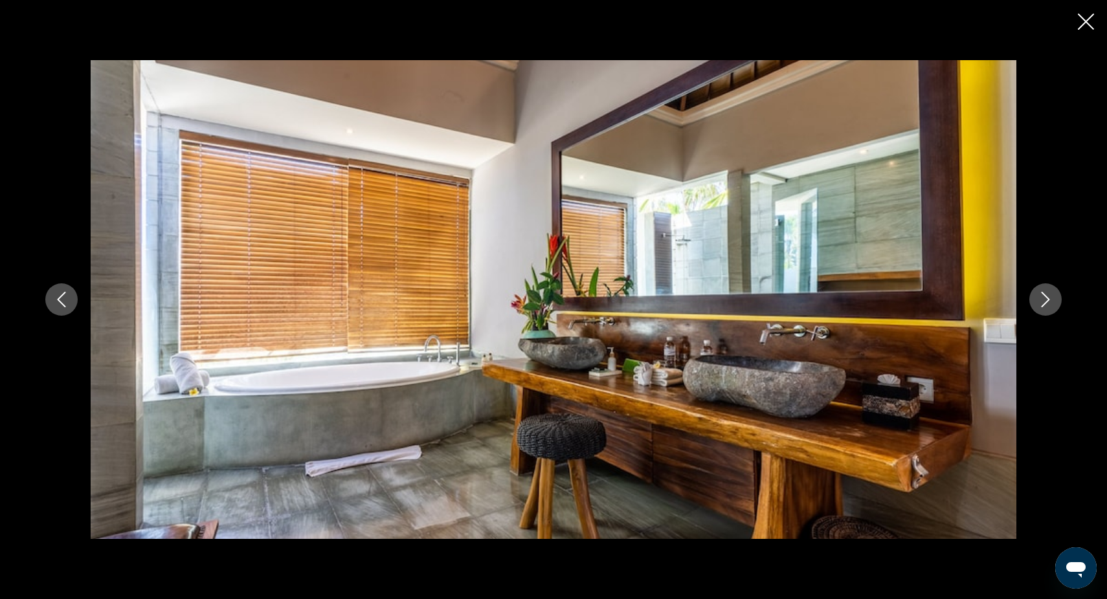
click at [1047, 298] on icon "Next image" at bounding box center [1045, 300] width 8 height 16
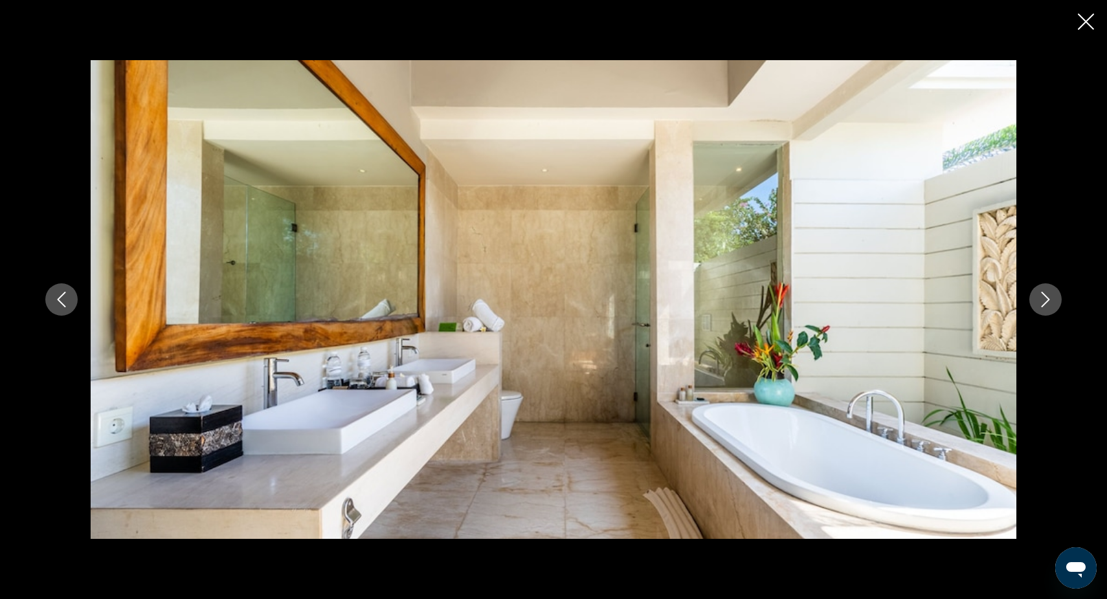
click at [1047, 298] on icon "Next image" at bounding box center [1045, 300] width 8 height 16
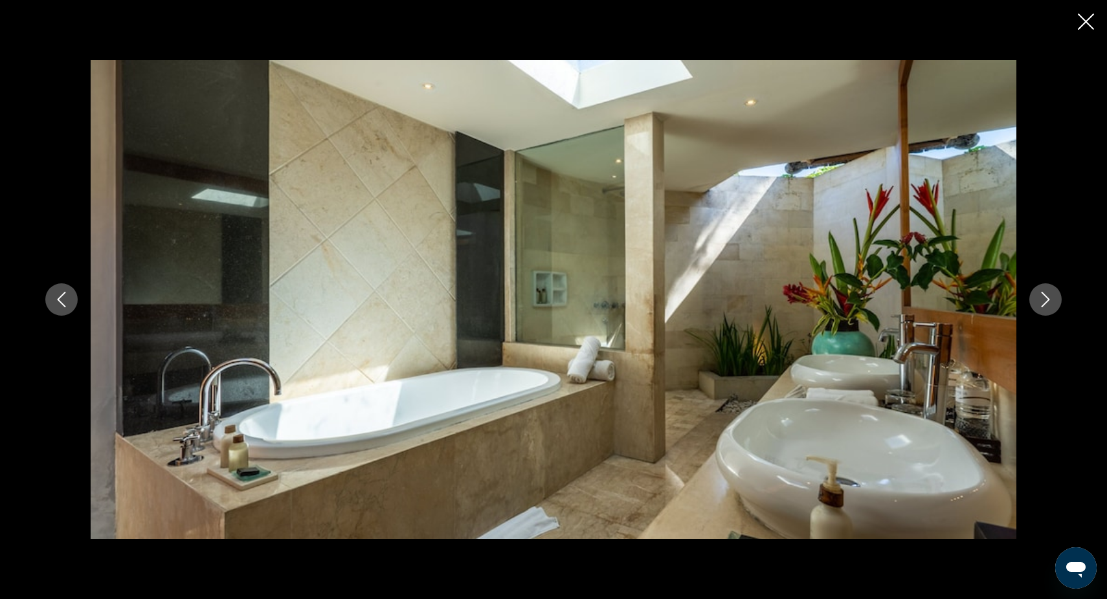
click at [1086, 21] on icon "Close slideshow" at bounding box center [1086, 22] width 16 height 16
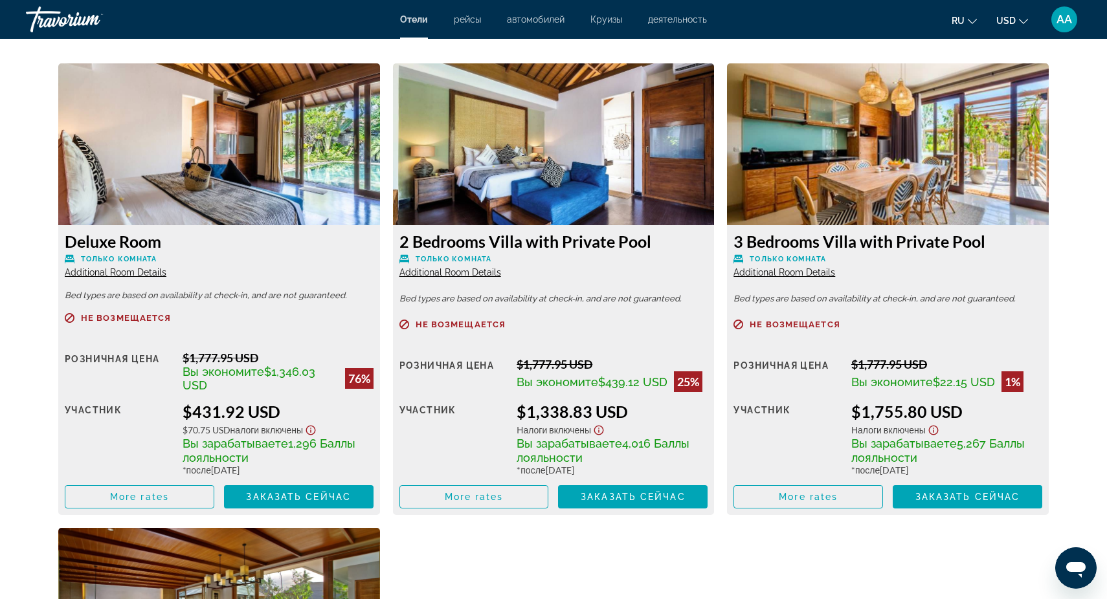
scroll to position [1770, 0]
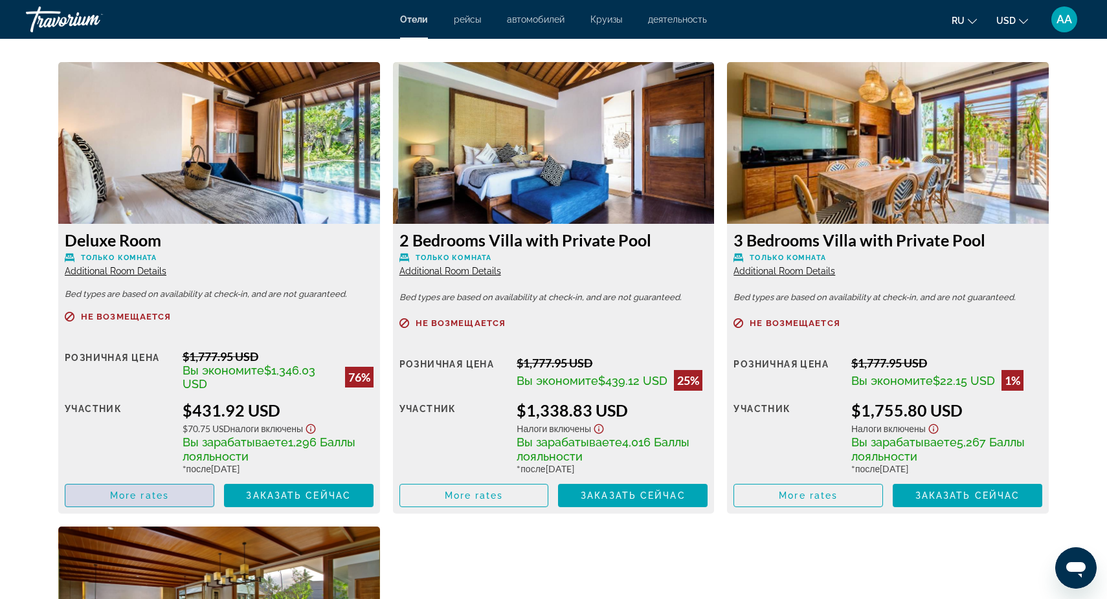
click at [148, 496] on span "More rates" at bounding box center [139, 496] width 59 height 10
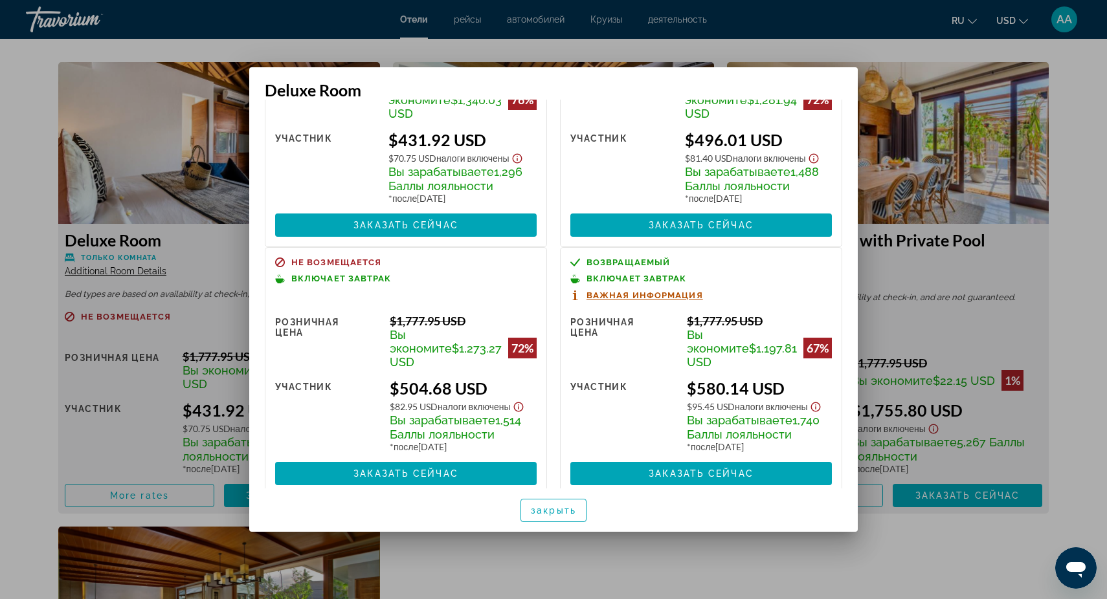
scroll to position [0, 0]
click at [880, 140] on div at bounding box center [553, 299] width 1107 height 599
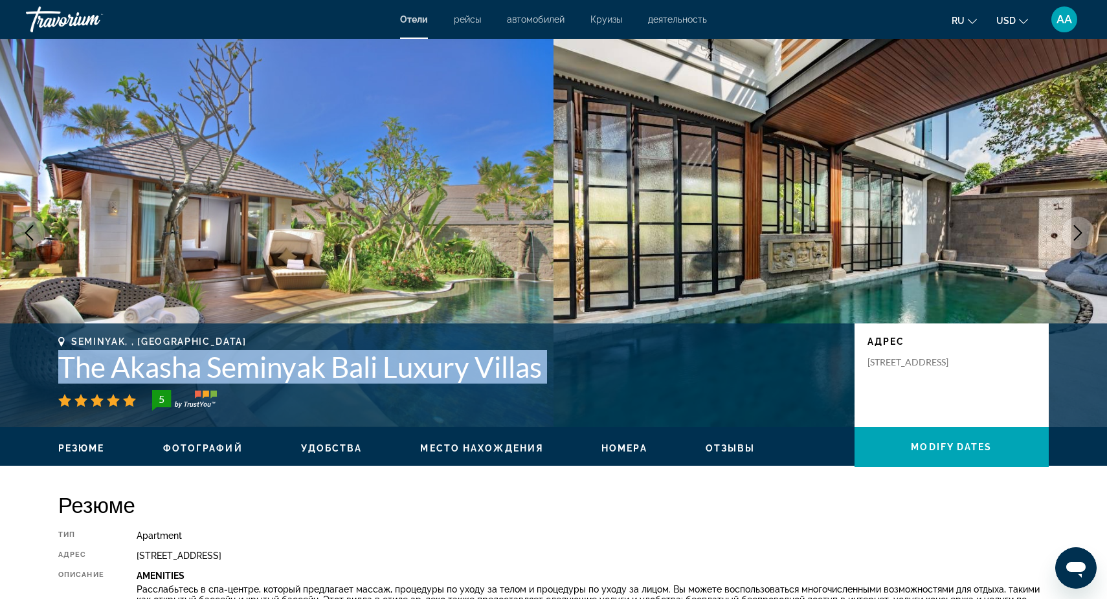
drag, startPoint x: 61, startPoint y: 364, endPoint x: 592, endPoint y: 387, distance: 531.3
click at [592, 387] on div "Seminyak, , [GEOGRAPHIC_DATA] The Akasha Seminyak Bali Luxury Villas 5" at bounding box center [449, 374] width 783 height 74
copy div "The Akasha Seminyak Bali Luxury Villas"
click at [629, 213] on img "Main content" at bounding box center [829, 233] width 553 height 388
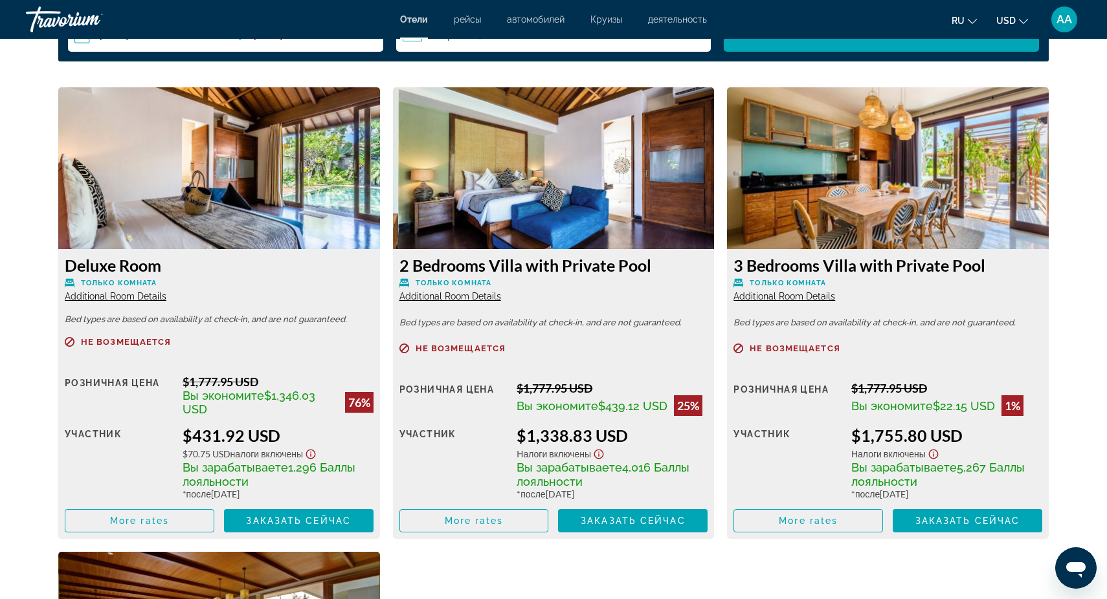
scroll to position [1737, 0]
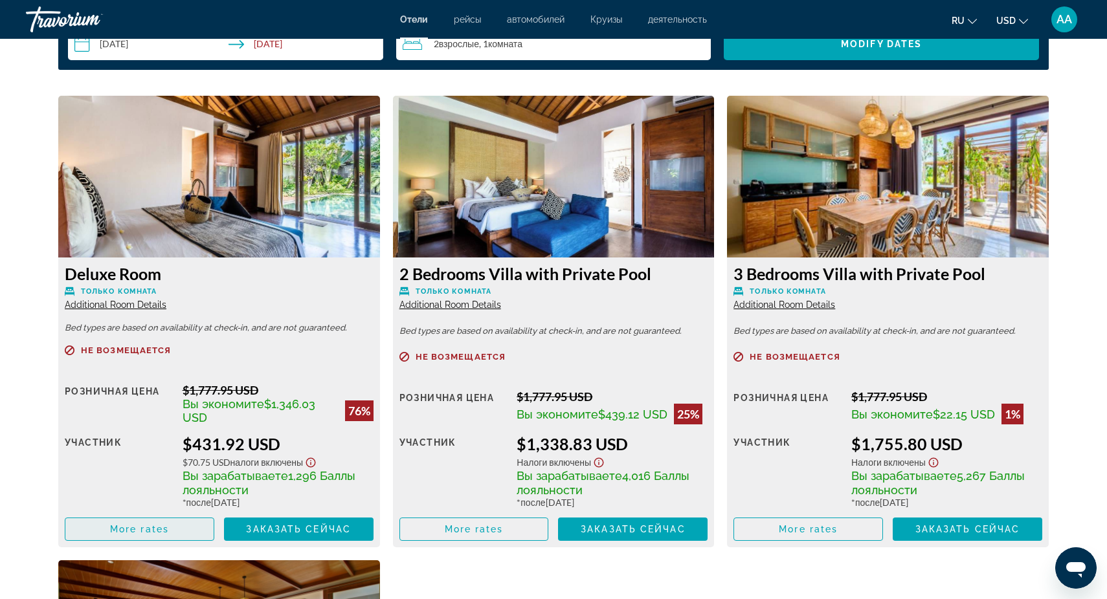
click at [156, 533] on span "More rates" at bounding box center [139, 529] width 59 height 10
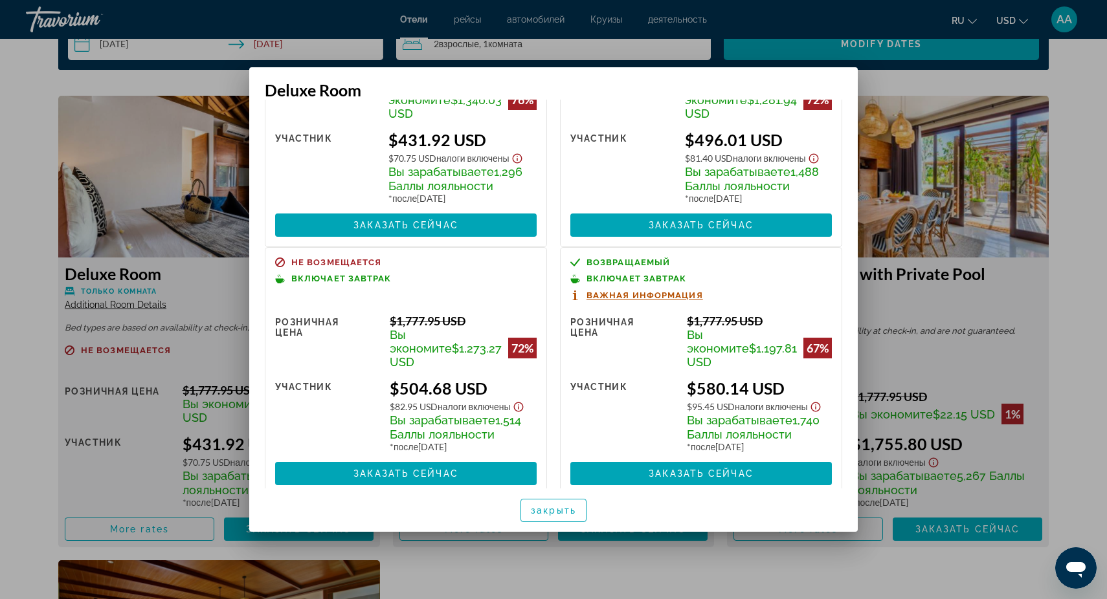
scroll to position [0, 0]
click at [424, 469] on span "Заказать сейчас" at bounding box center [405, 474] width 105 height 10
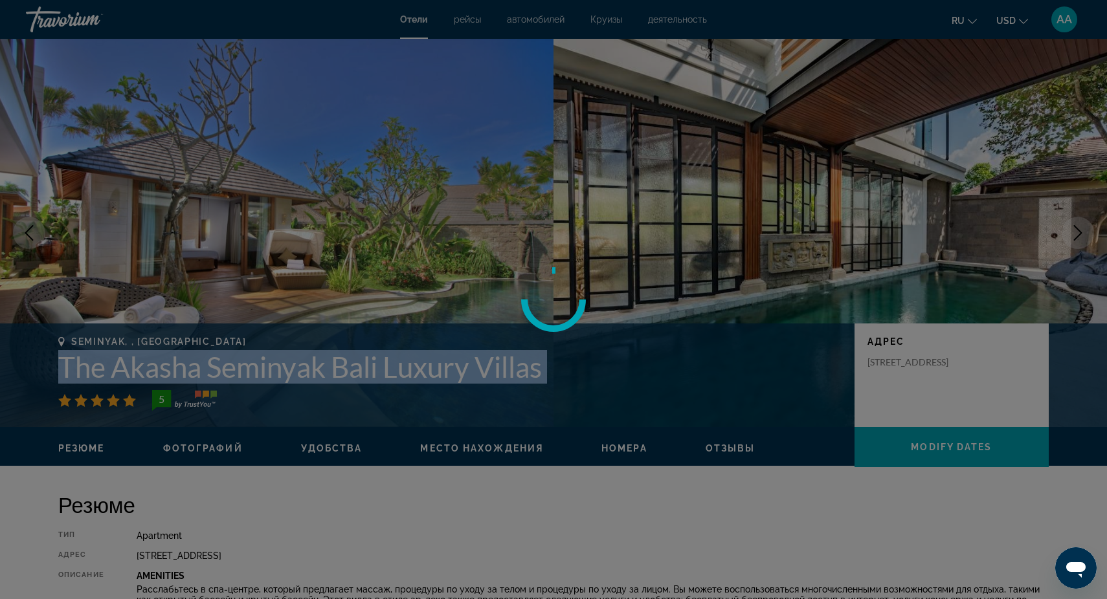
scroll to position [1737, 0]
